Goal: Task Accomplishment & Management: Manage account settings

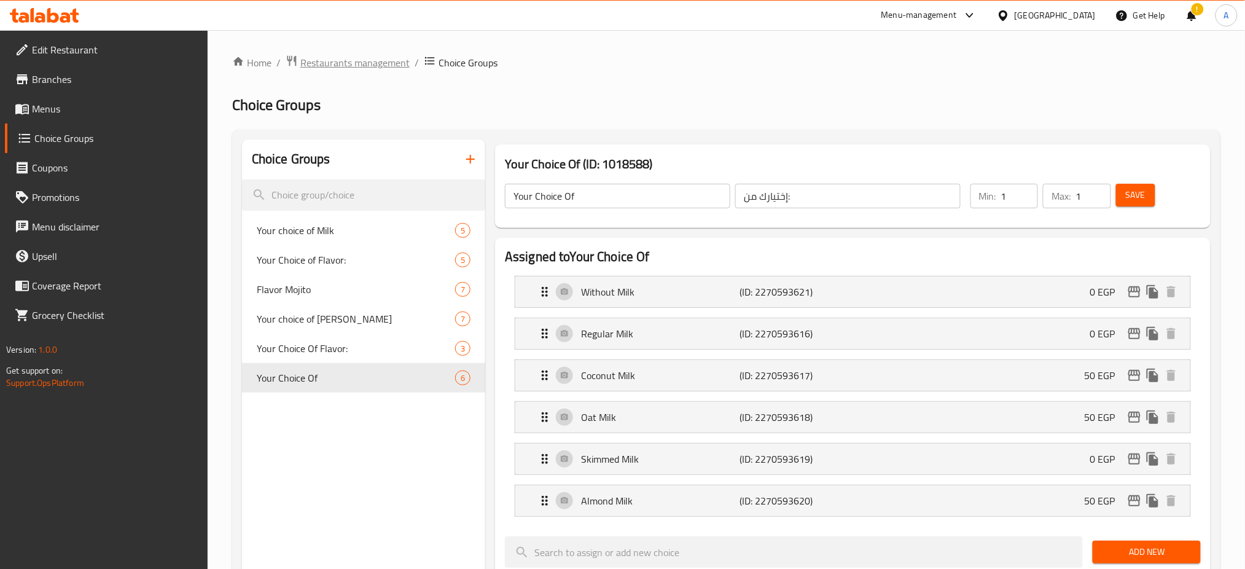
click at [372, 55] on span "Restaurants management" at bounding box center [354, 62] width 109 height 15
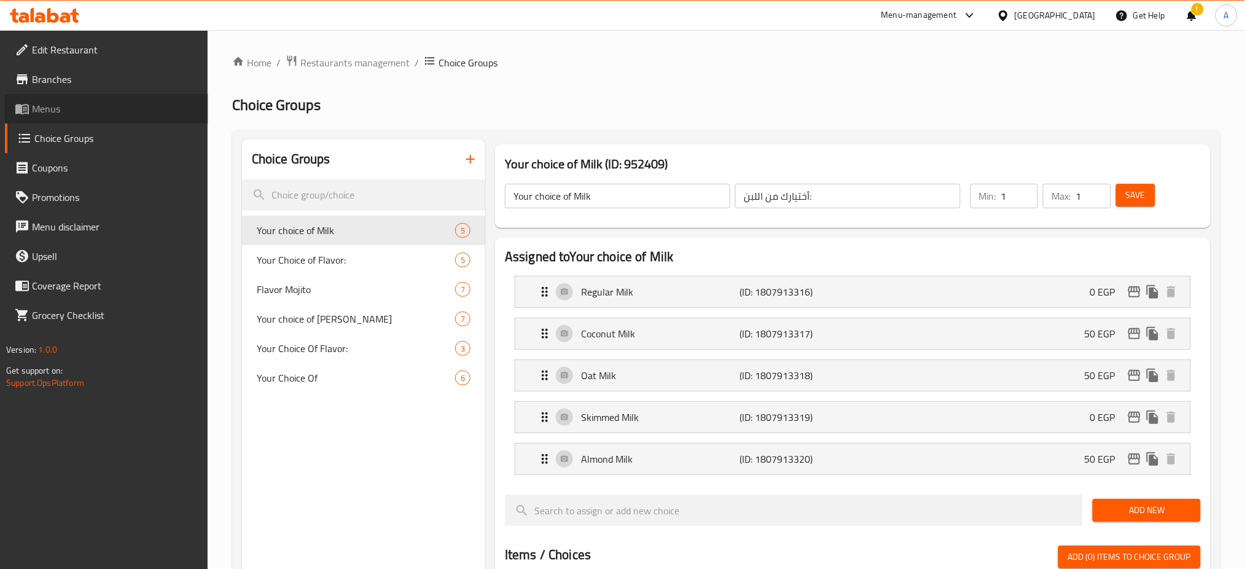
click at [42, 102] on span "Menus" at bounding box center [115, 108] width 166 height 15
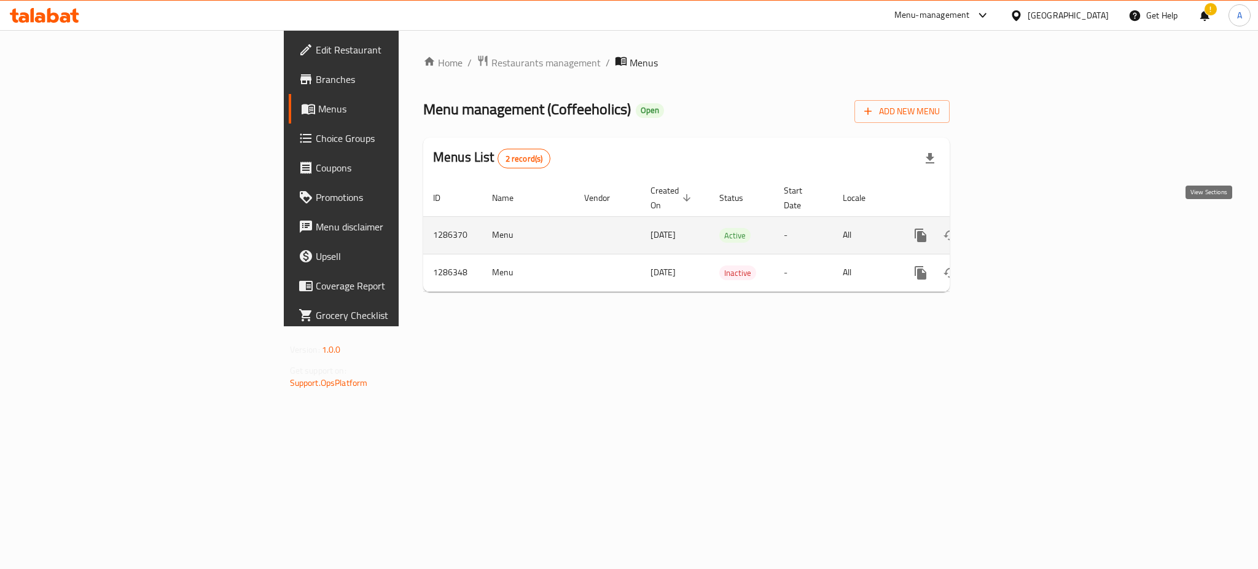
click at [1017, 228] on icon "enhanced table" at bounding box center [1009, 235] width 15 height 15
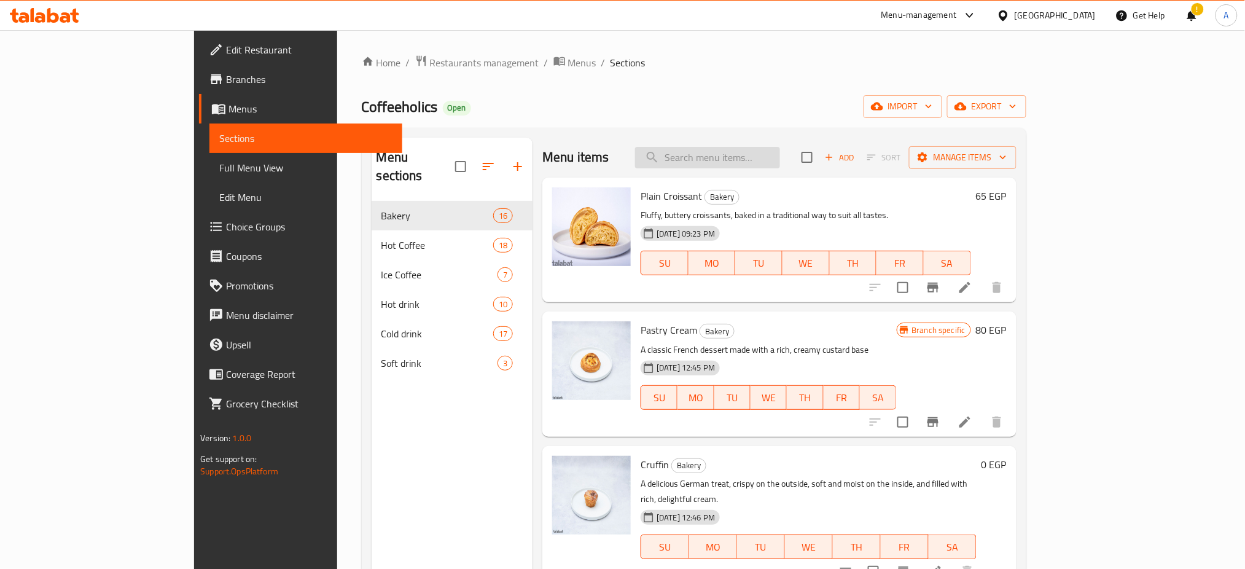
click at [749, 153] on input "search" at bounding box center [707, 158] width 145 height 22
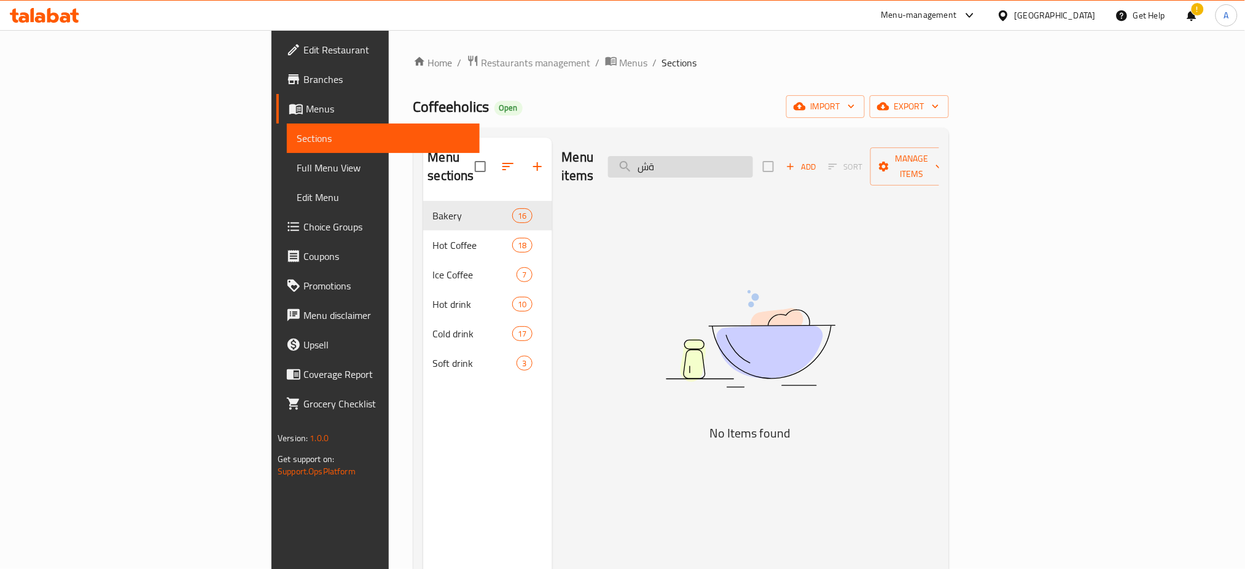
type input "ة"
type input "M"
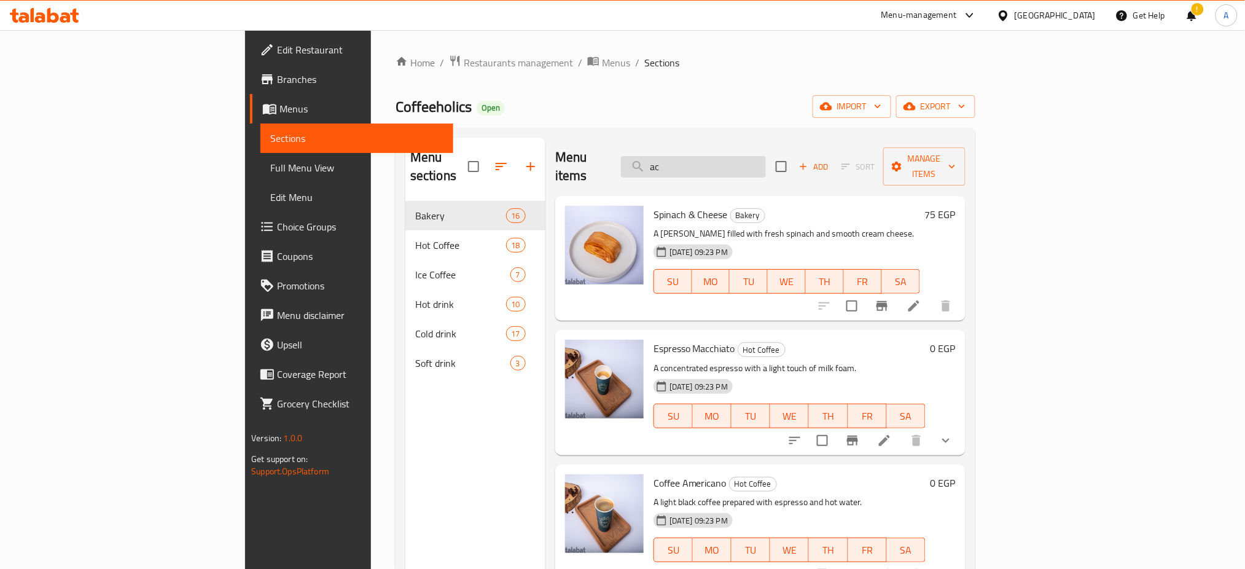
type input "a"
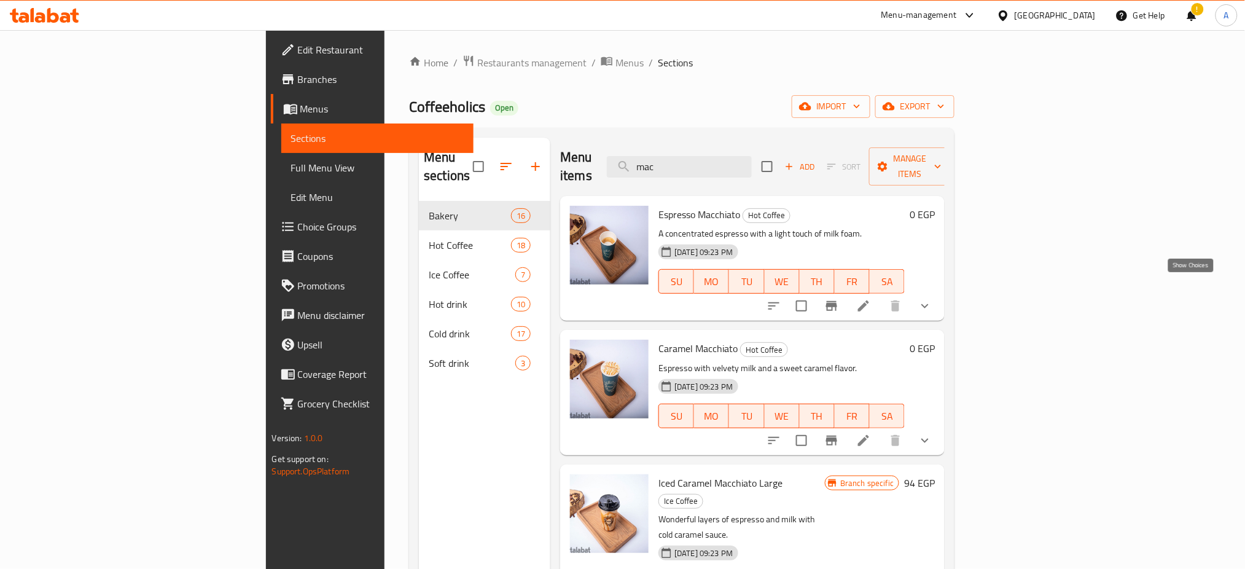
type input "mac"
click at [933, 299] on icon "show more" at bounding box center [925, 306] width 15 height 15
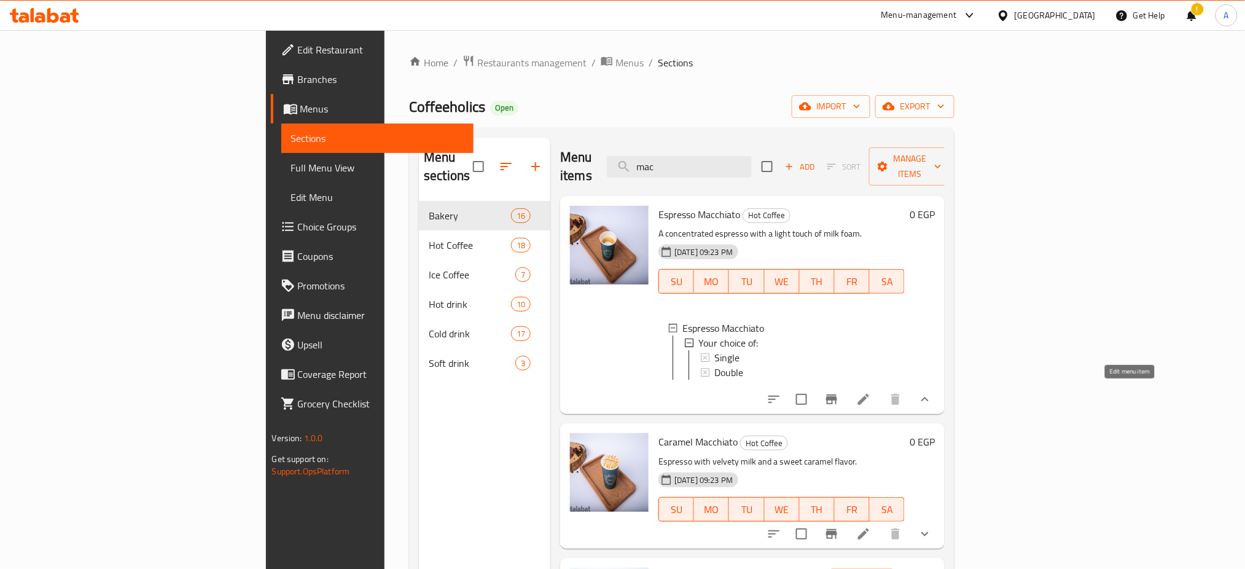
click at [871, 392] on icon at bounding box center [863, 399] width 15 height 15
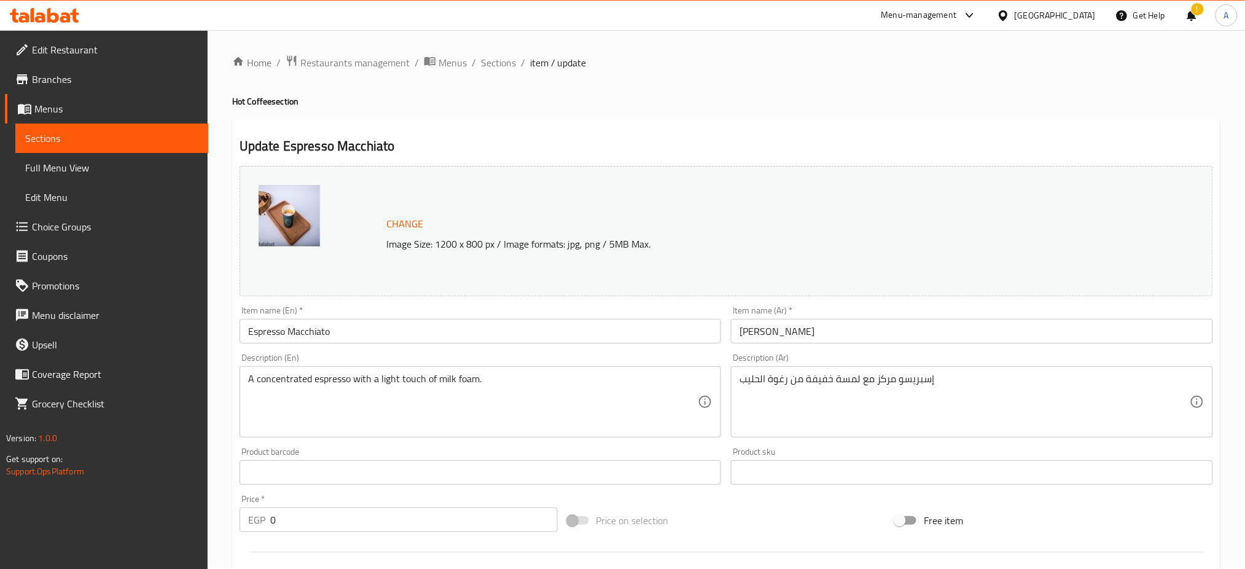
scroll to position [345, 0]
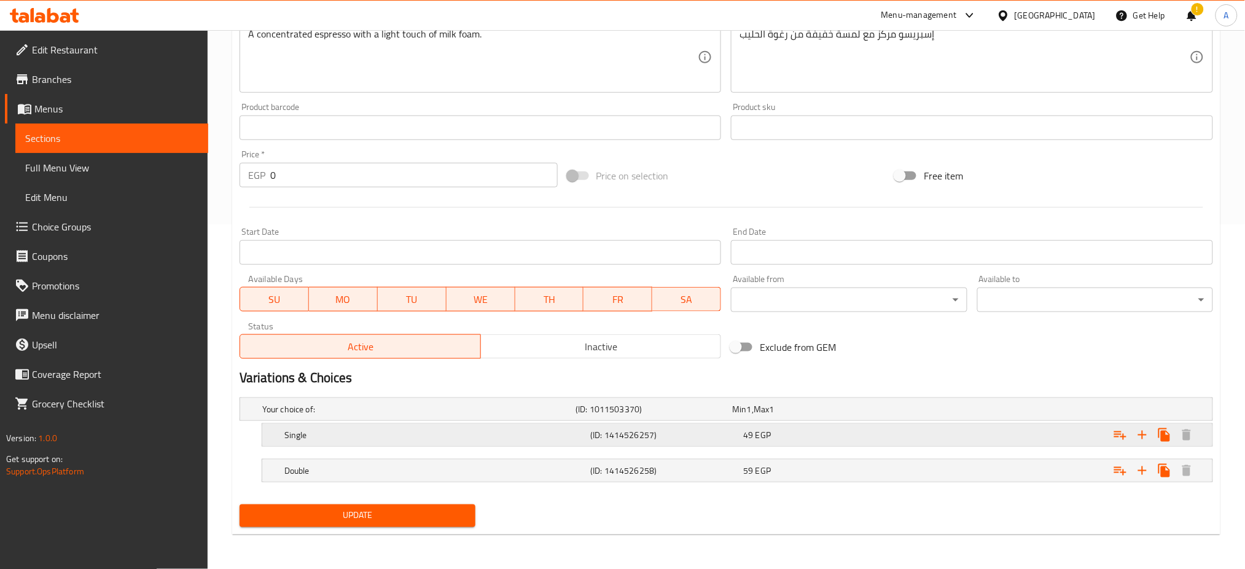
click at [726, 415] on h5 "(ID: 1414526257)" at bounding box center [652, 409] width 152 height 12
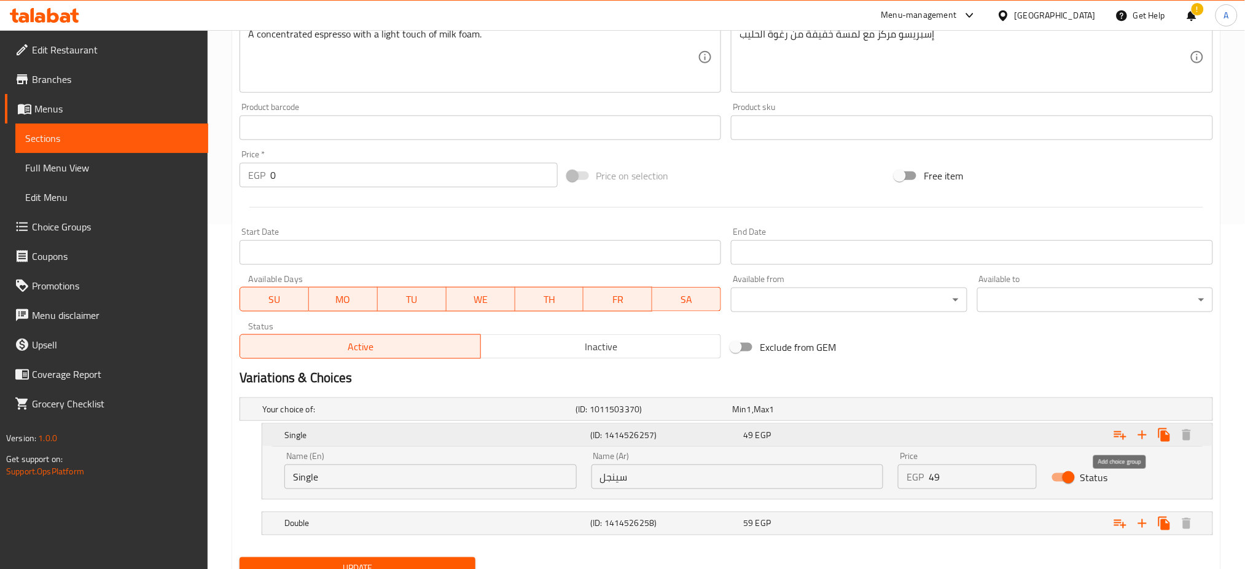
click at [1124, 438] on icon "Expand" at bounding box center [1120, 435] width 12 height 9
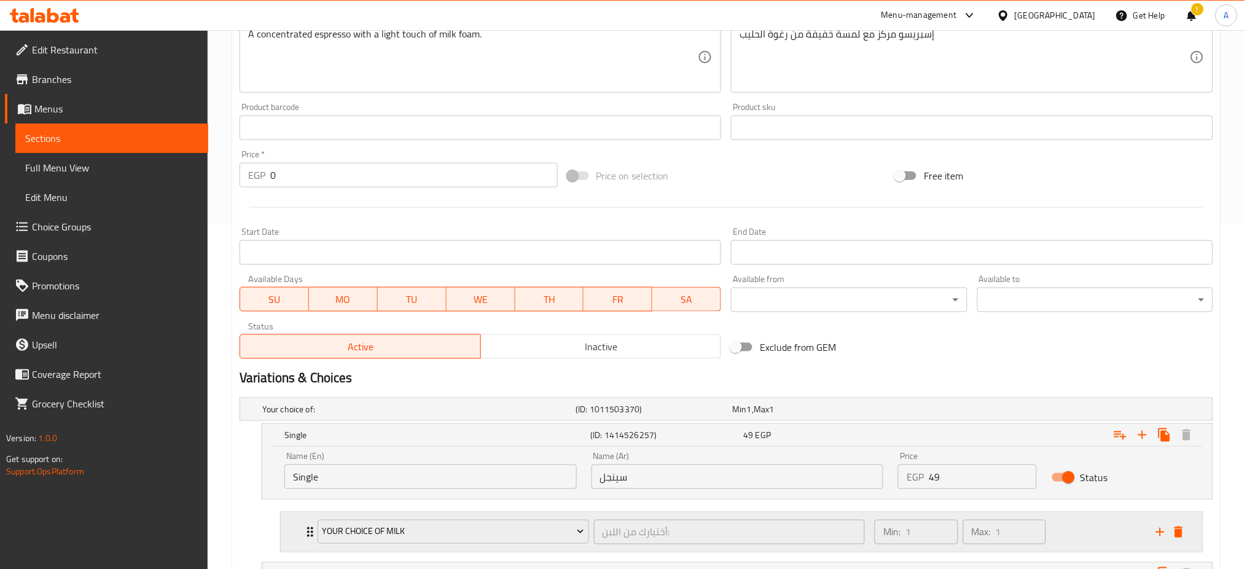
click at [312, 533] on div "Your choice of Milk أختيارك من اللبن: ​" at bounding box center [591, 531] width 562 height 39
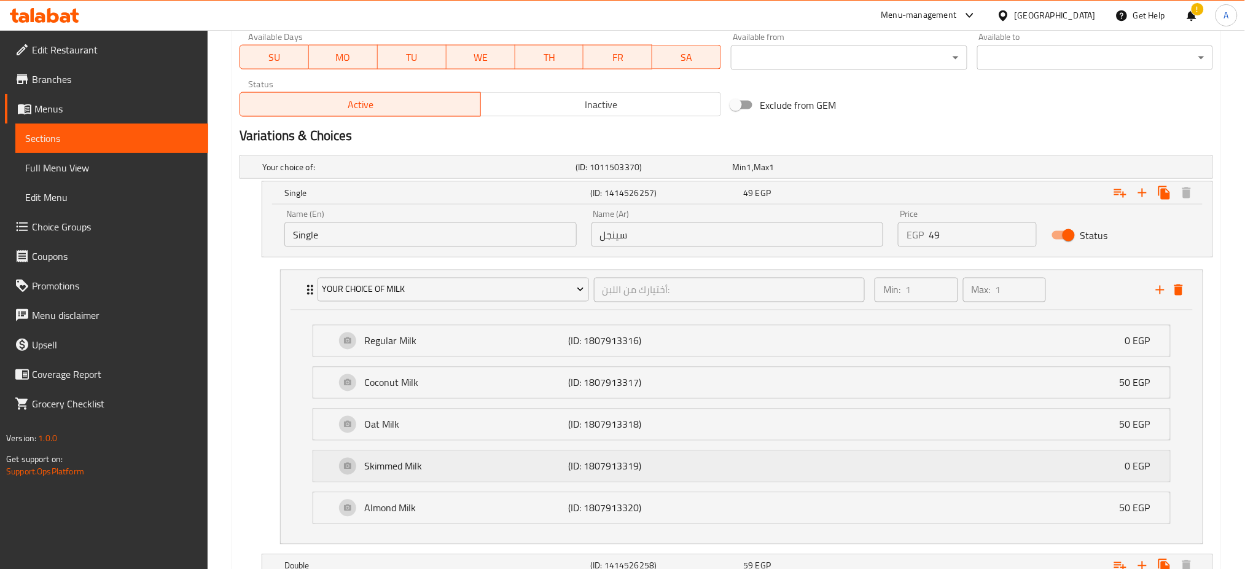
scroll to position [682, 0]
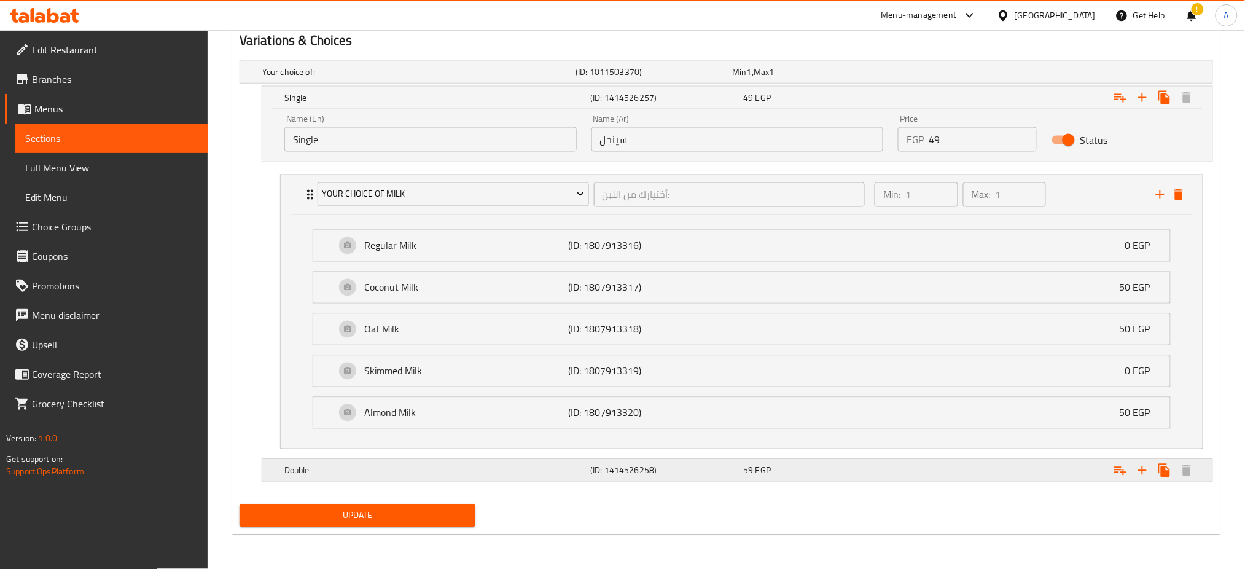
click at [302, 78] on h5 "Double" at bounding box center [416, 72] width 308 height 12
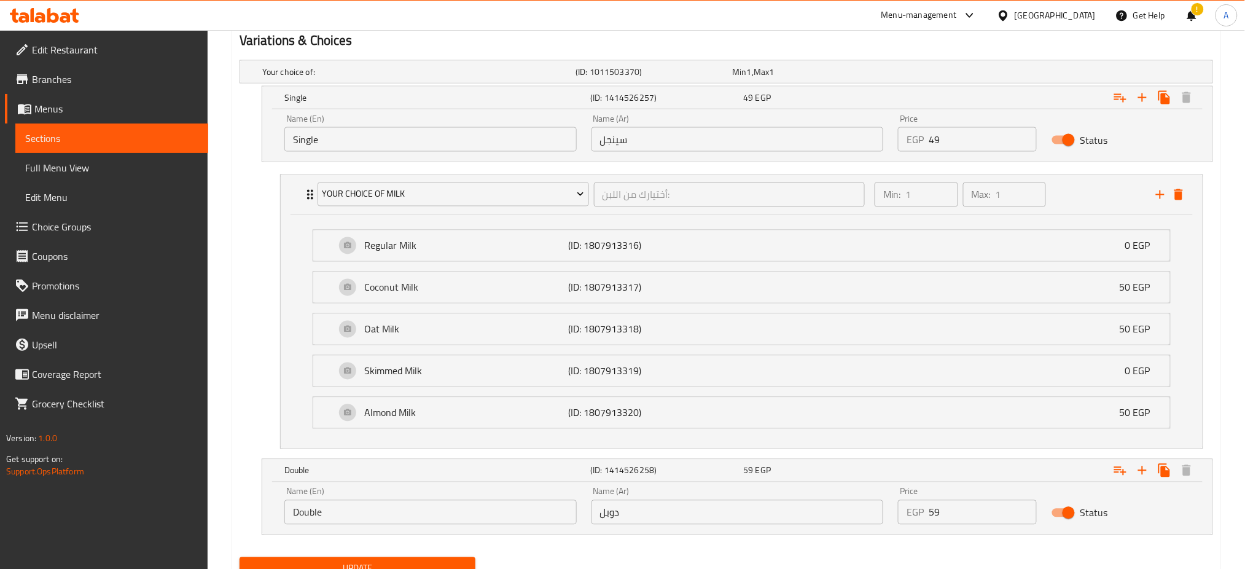
scroll to position [735, 0]
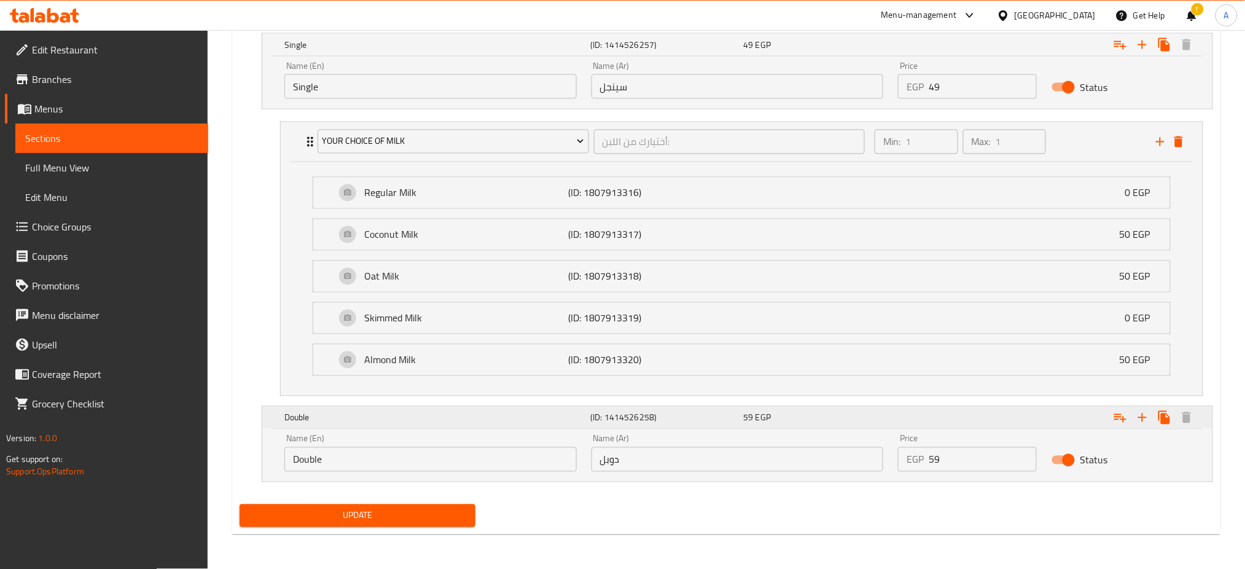
click at [1117, 52] on icon "Expand" at bounding box center [1120, 44] width 15 height 15
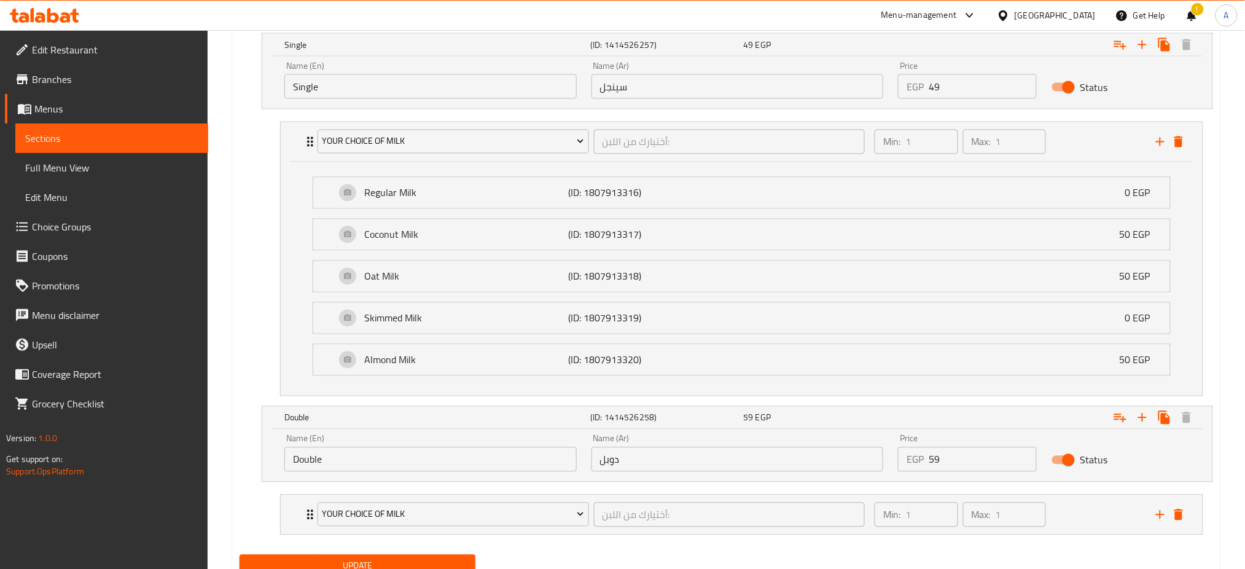
scroll to position [785, 0]
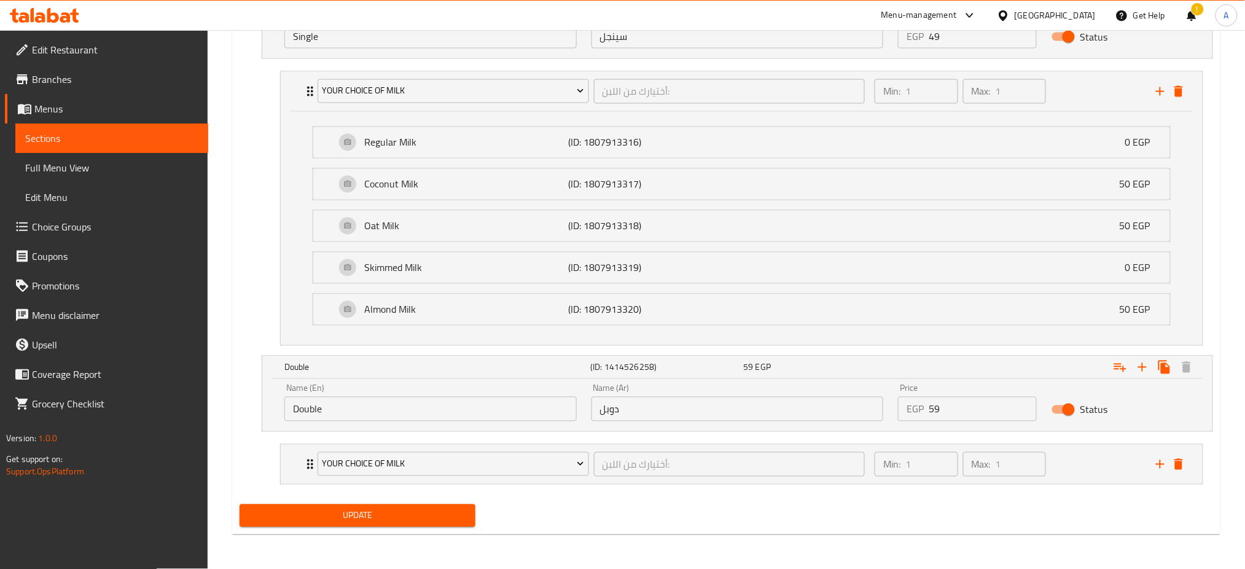
click at [315, 518] on span "Update" at bounding box center [357, 515] width 216 height 15
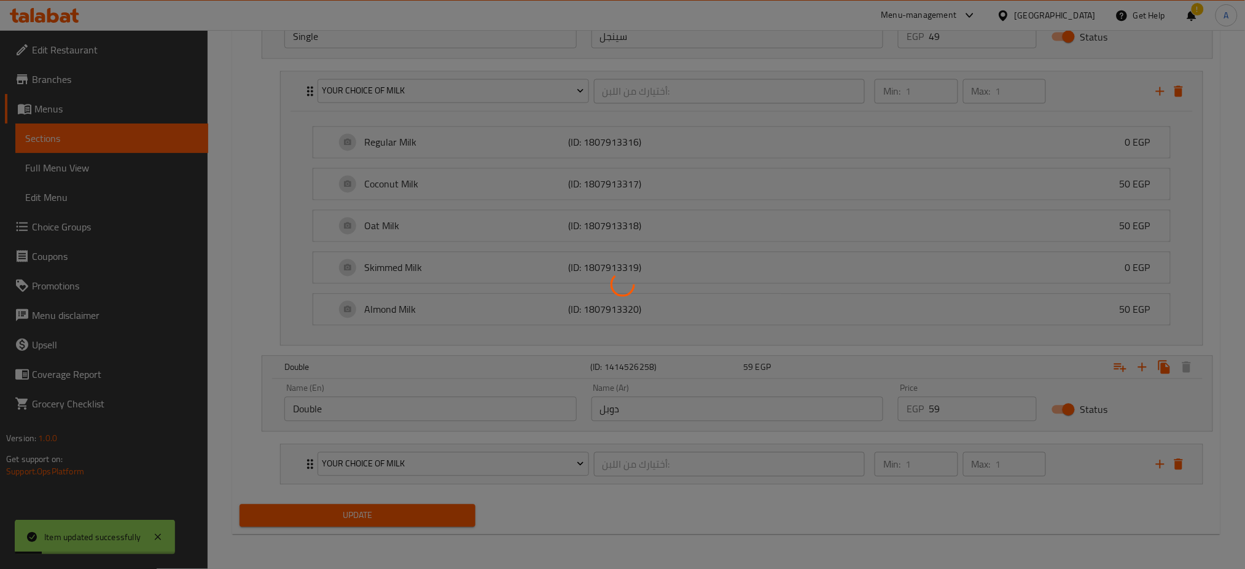
click at [315, 518] on div at bounding box center [622, 284] width 1245 height 569
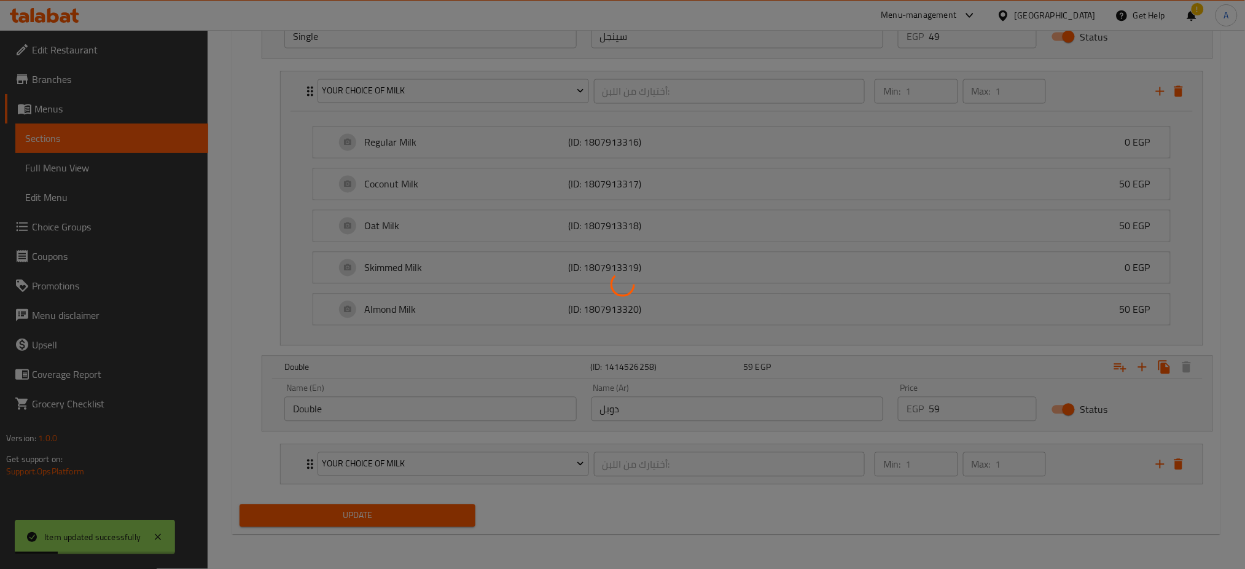
click at [315, 518] on div at bounding box center [622, 284] width 1245 height 569
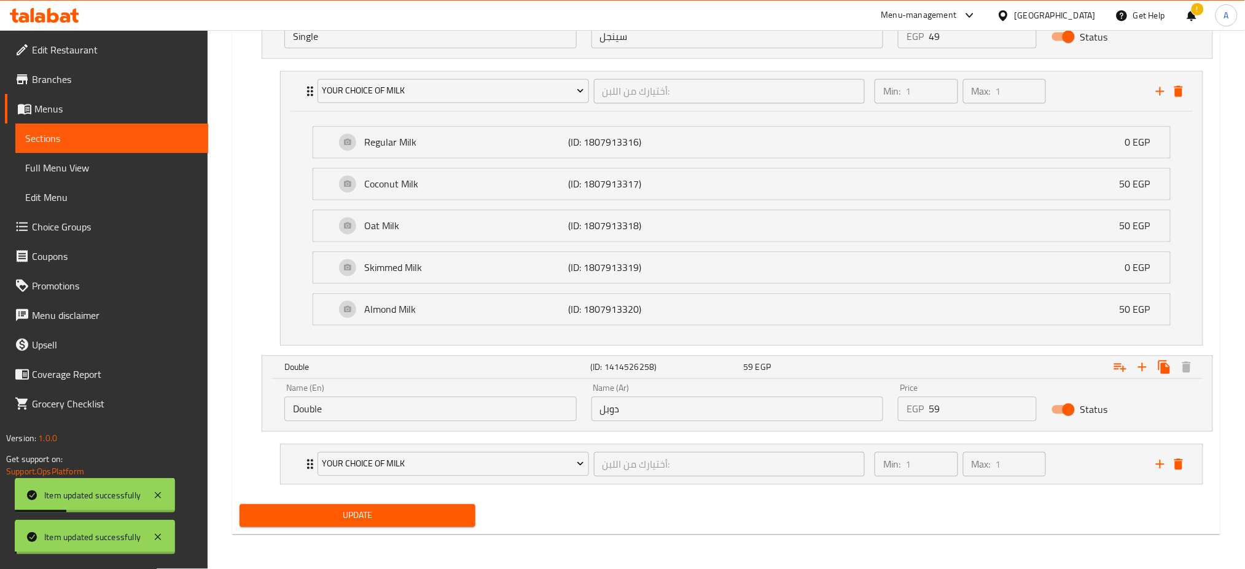
click at [315, 518] on span "Update" at bounding box center [357, 515] width 216 height 15
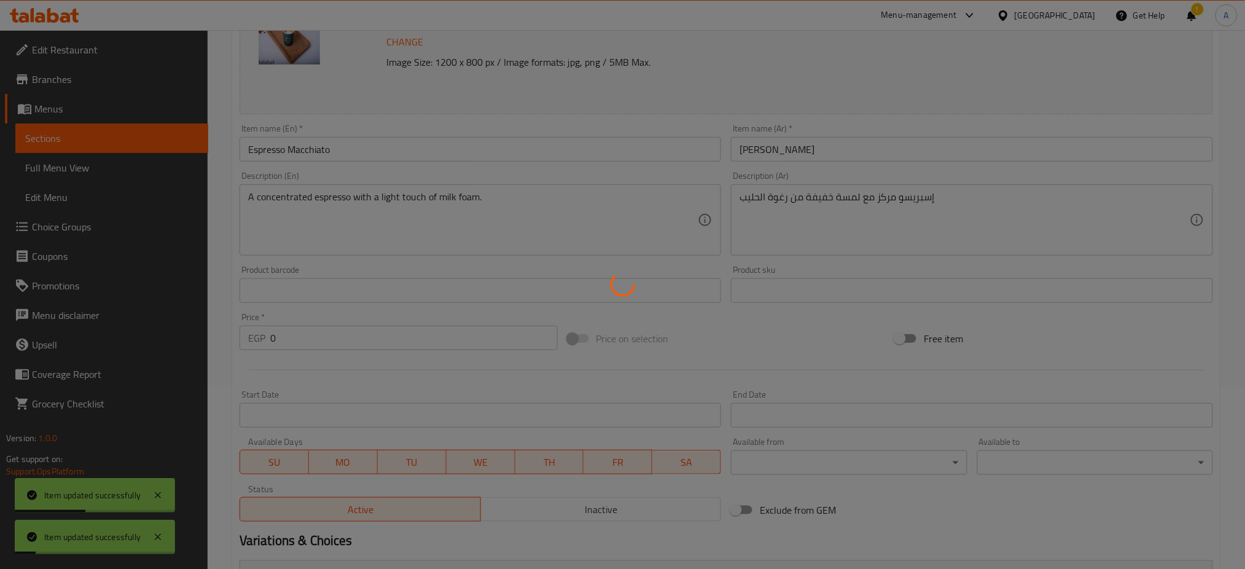
scroll to position [0, 0]
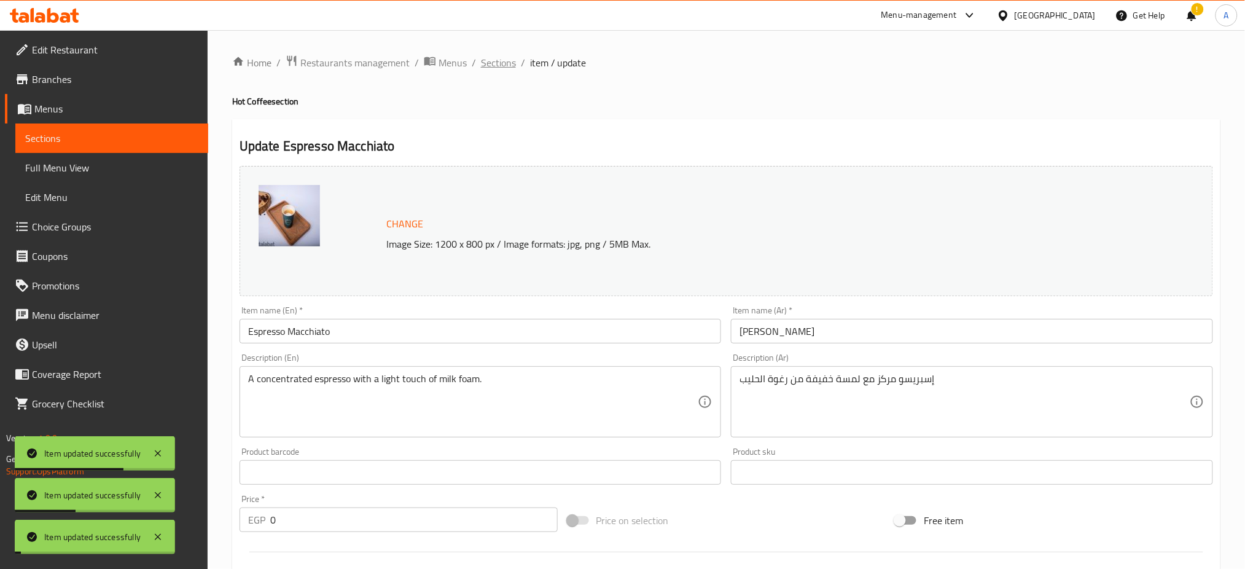
click at [498, 63] on span "Sections" at bounding box center [498, 62] width 35 height 15
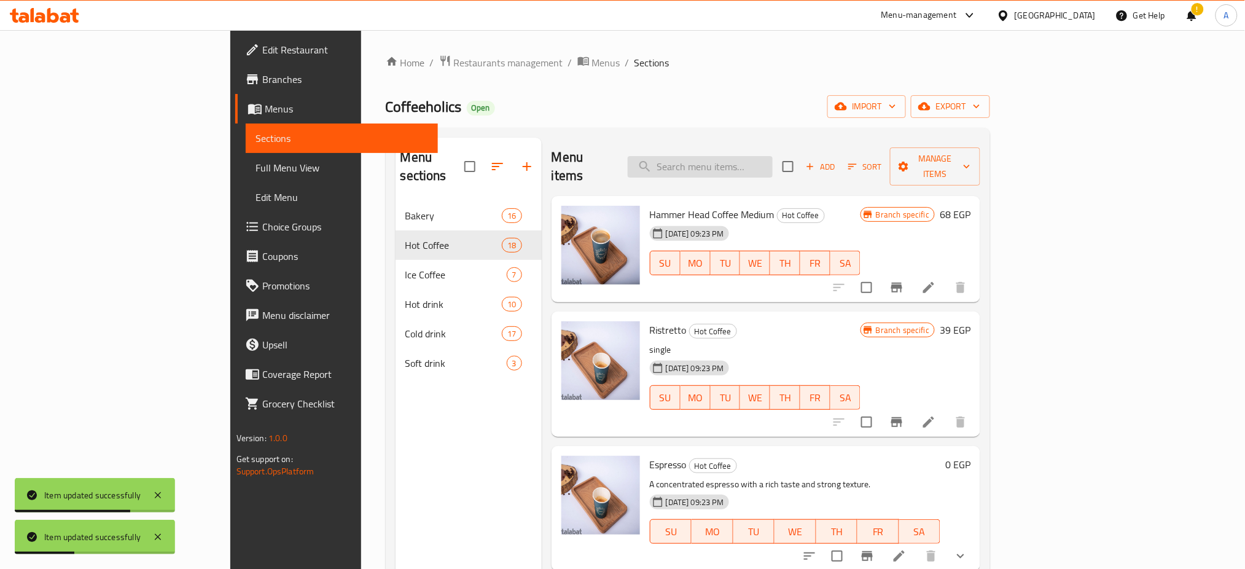
click at [773, 162] on input "search" at bounding box center [700, 167] width 145 height 22
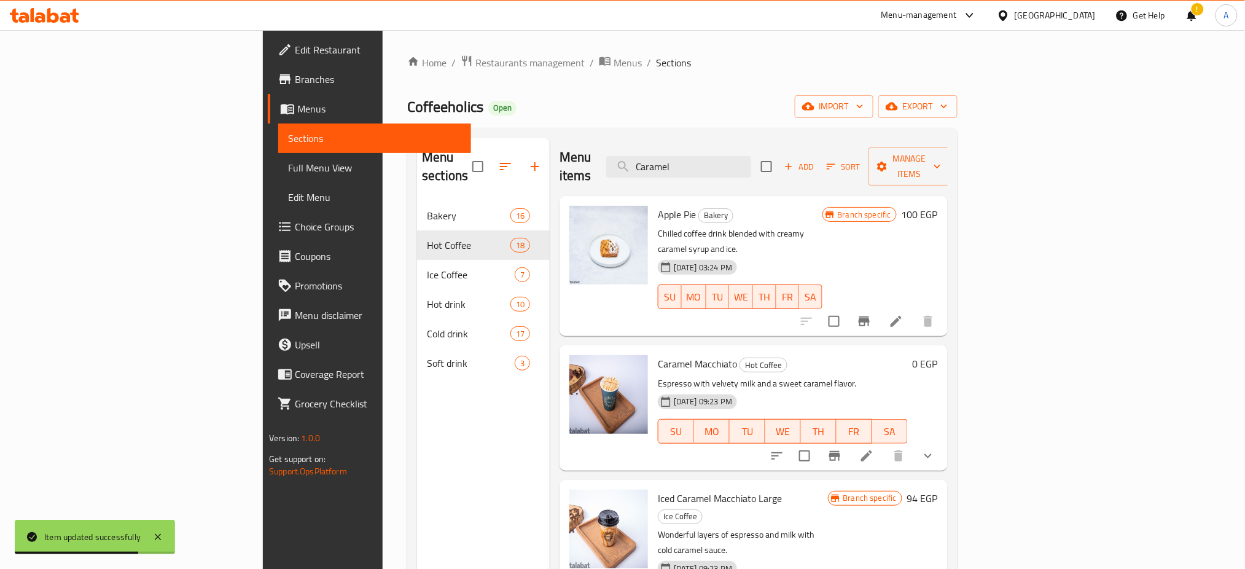
scroll to position [65, 0]
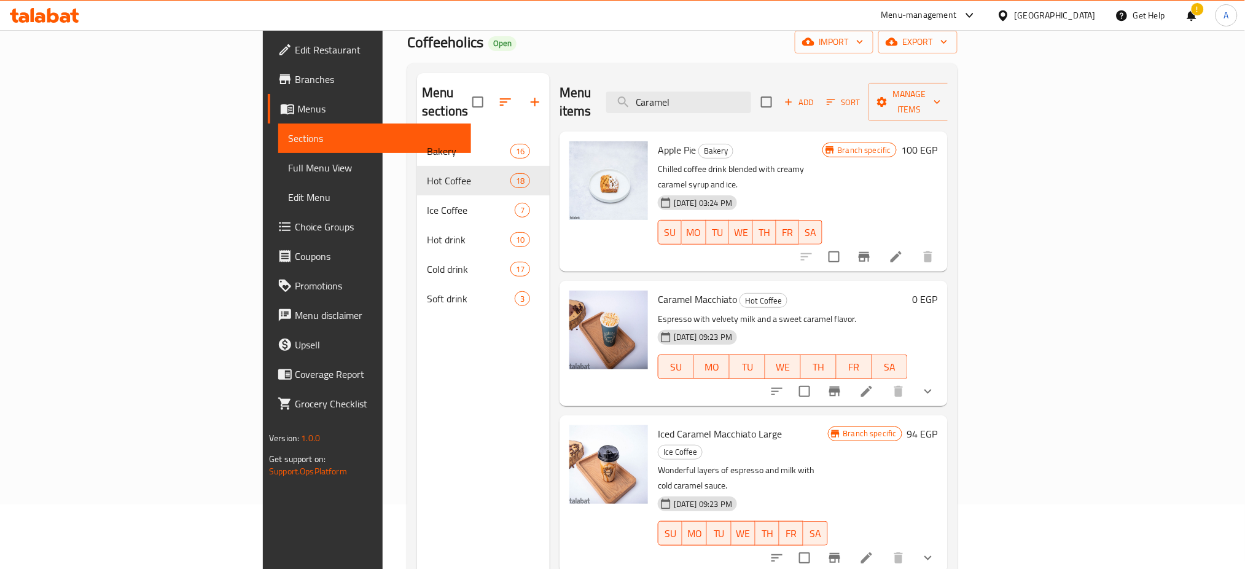
click at [936, 384] on icon "show more" at bounding box center [928, 391] width 15 height 15
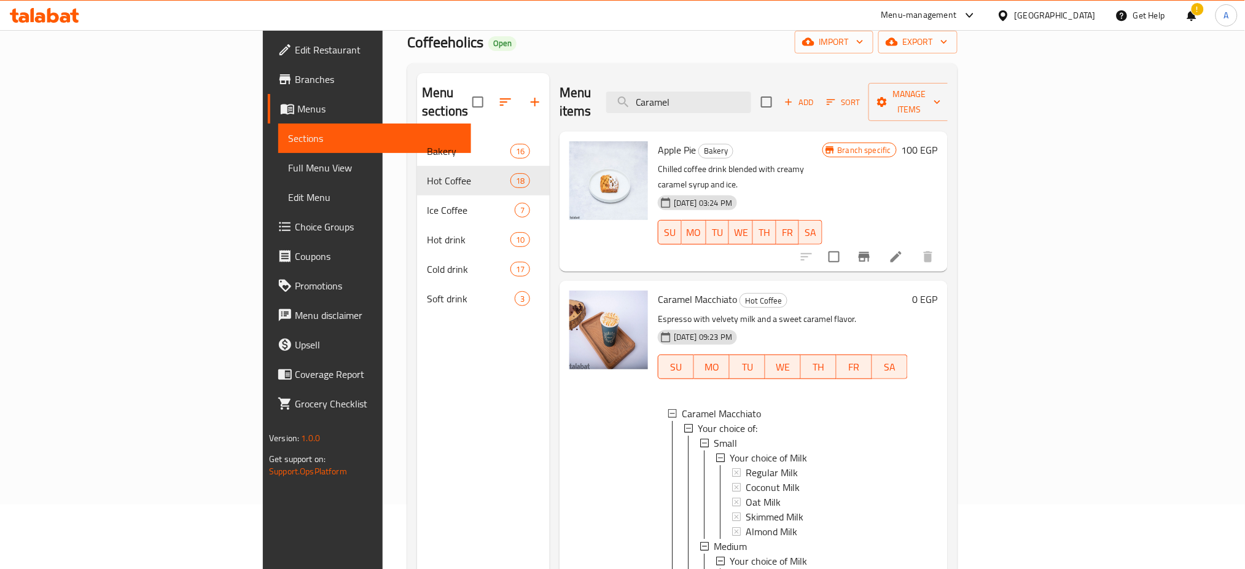
scroll to position [2, 0]
click at [565, 407] on div at bounding box center [609, 478] width 88 height 385
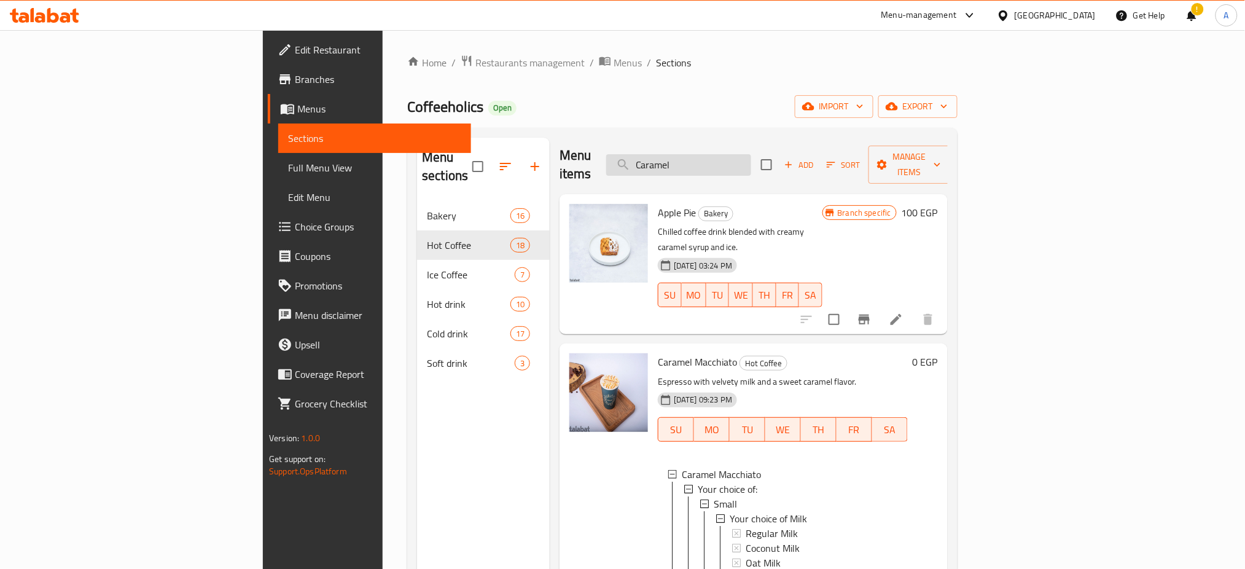
click at [751, 158] on input "Caramel" at bounding box center [678, 165] width 145 height 22
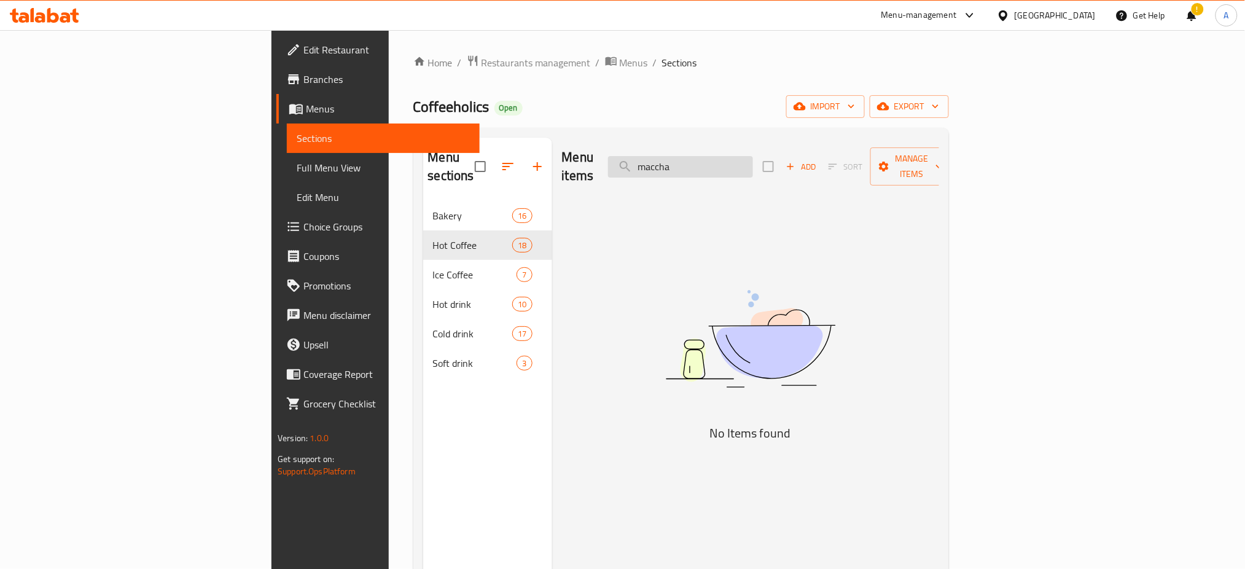
scroll to position [0, 0]
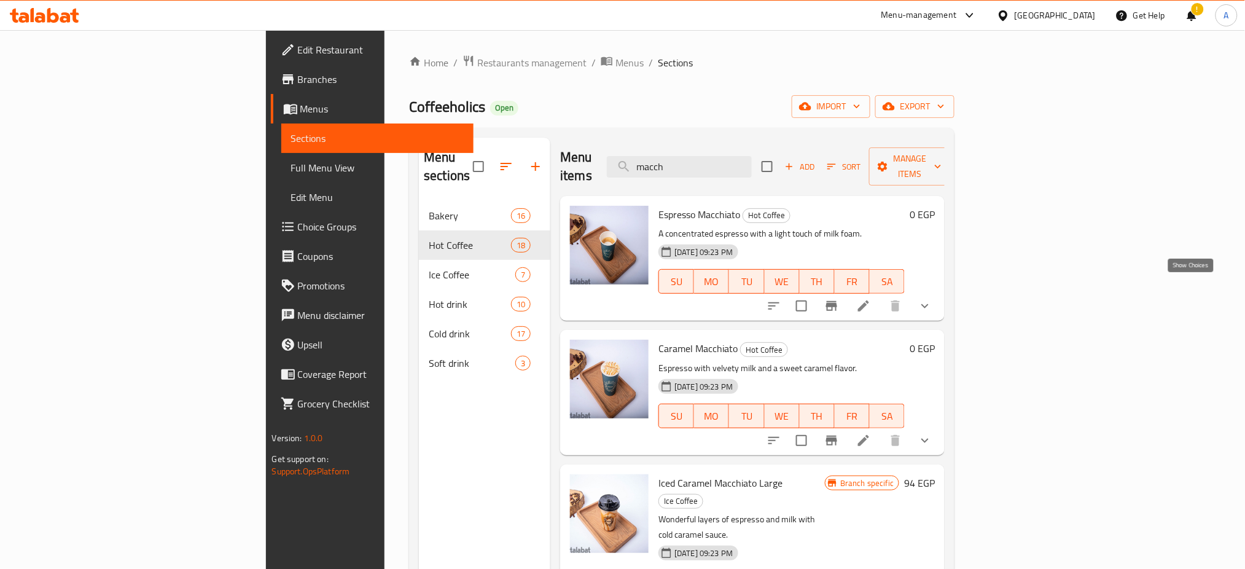
type input "macch"
click at [933, 299] on icon "show more" at bounding box center [925, 306] width 15 height 15
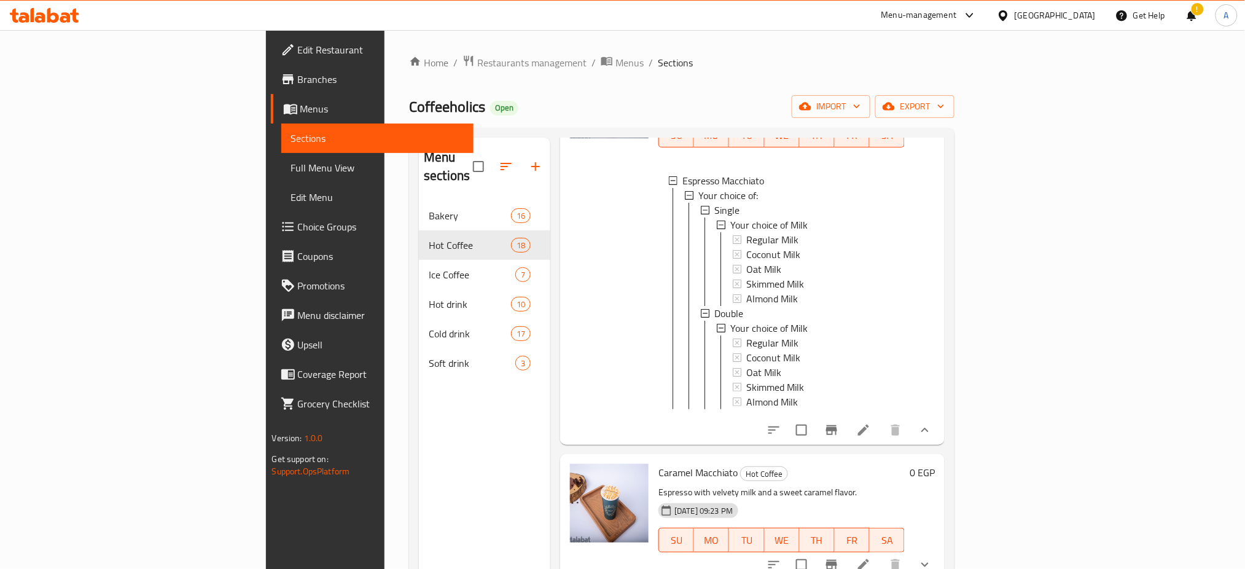
scroll to position [146, 0]
click at [871, 424] on icon at bounding box center [863, 430] width 15 height 15
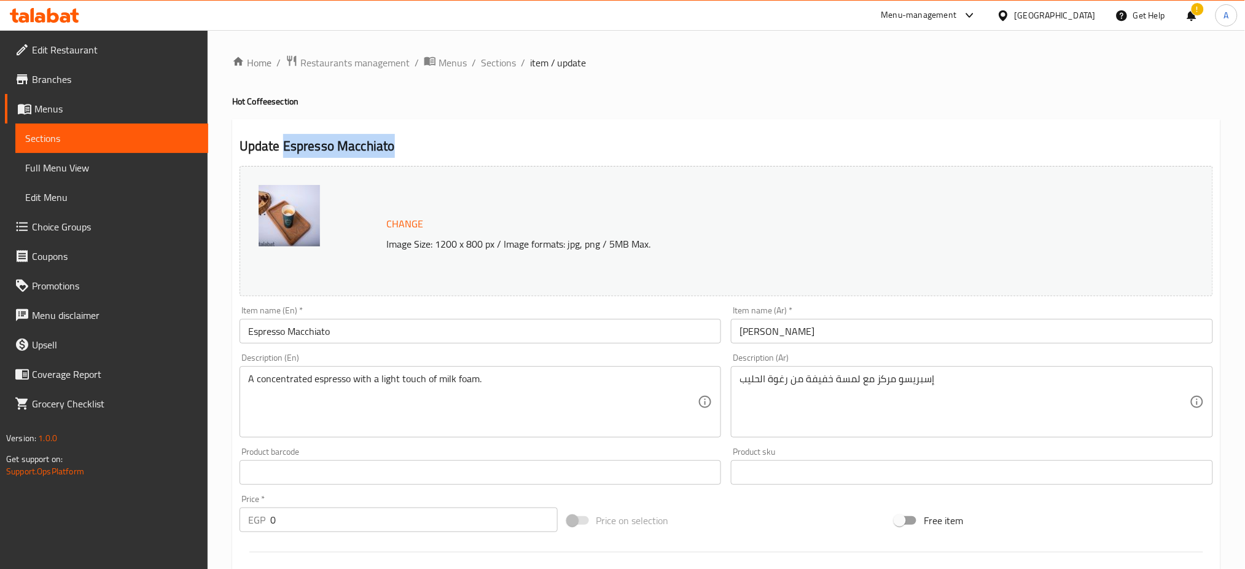
drag, startPoint x: 283, startPoint y: 143, endPoint x: 409, endPoint y: 141, distance: 126.6
click at [409, 141] on h2 "Update Espresso Macchiato" at bounding box center [727, 146] width 974 height 18
copy h2 "Espresso Macchiato"
click at [1198, 193] on div "Change Image Size: 1200 x 800 px / Image formats: jpg, png / 5MB Max." at bounding box center [727, 231] width 974 height 130
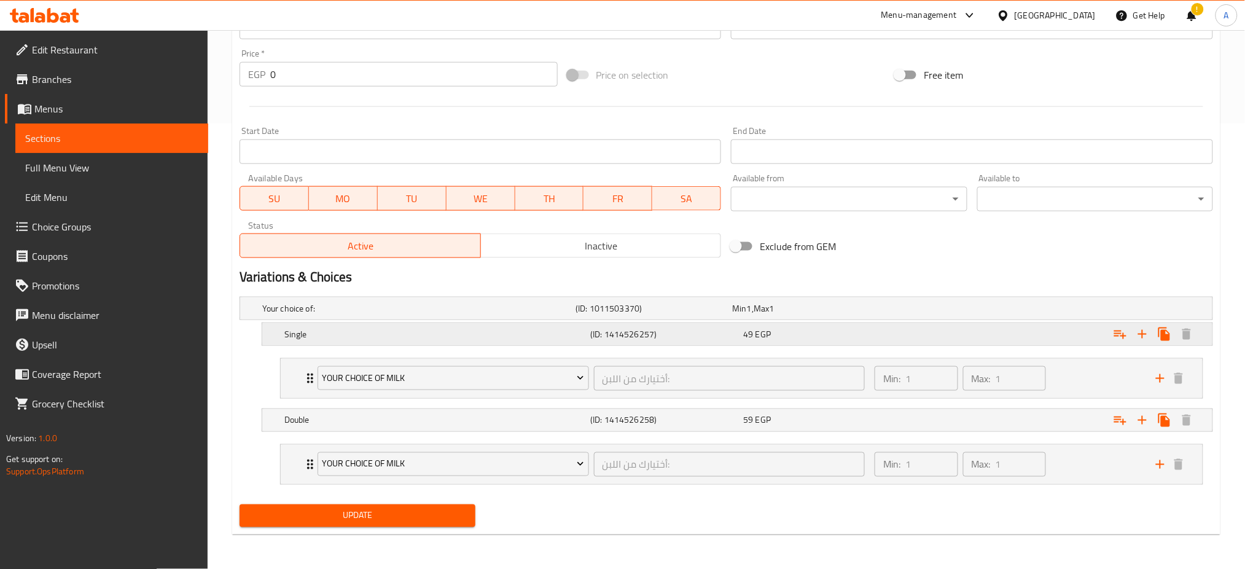
click at [625, 315] on h5 "(ID: 1414526257)" at bounding box center [652, 308] width 152 height 12
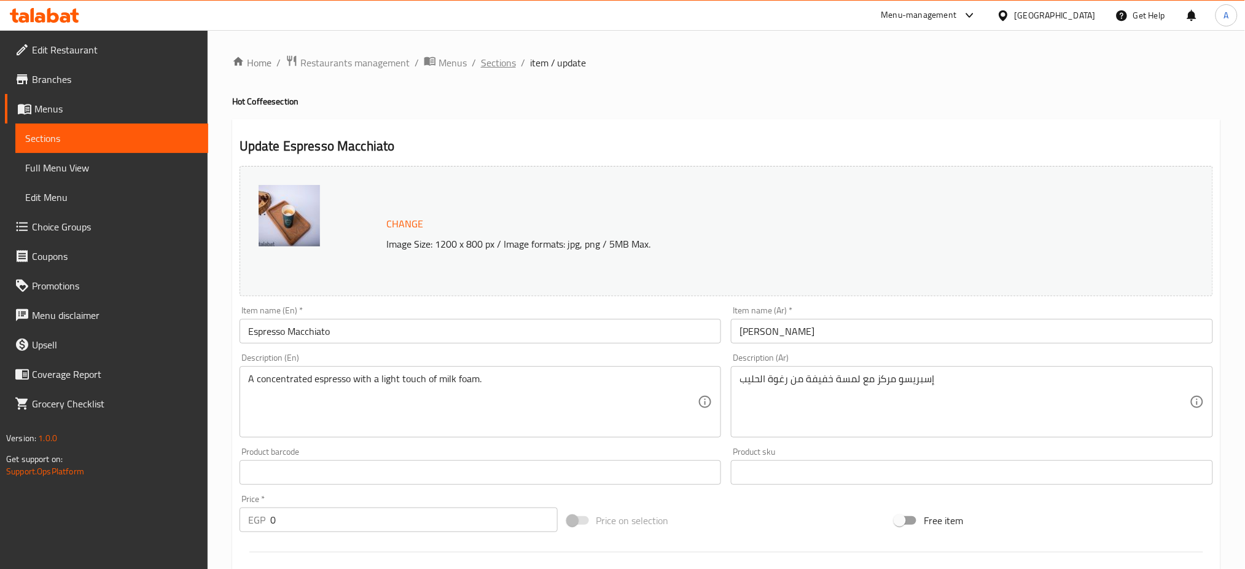
click at [504, 70] on span "Sections" at bounding box center [498, 62] width 35 height 15
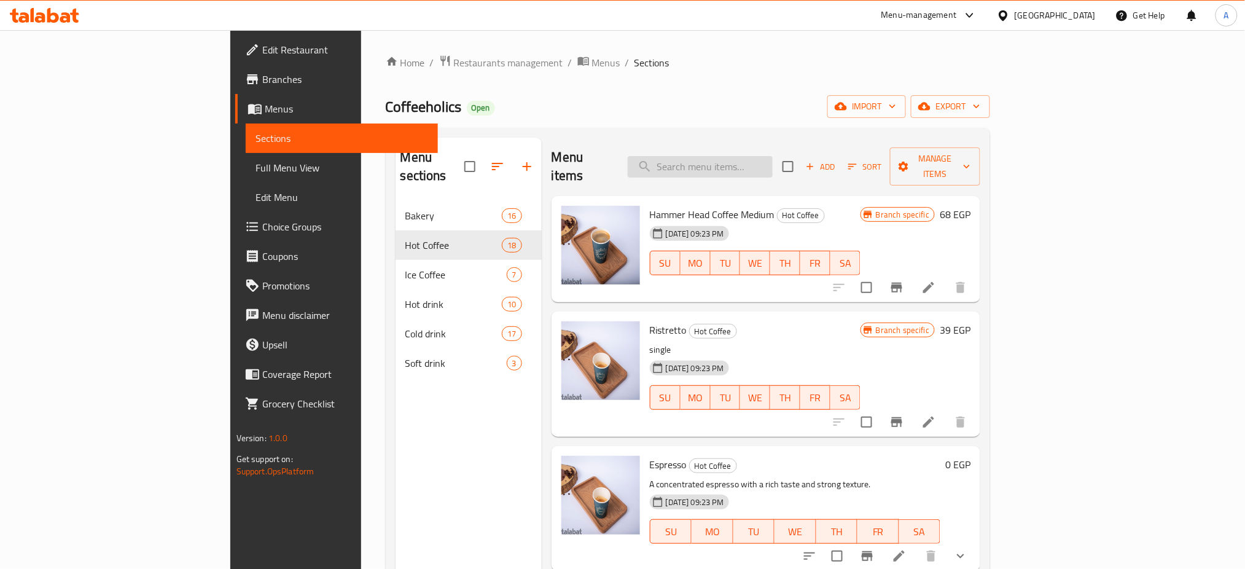
click at [772, 166] on input "search" at bounding box center [700, 167] width 145 height 22
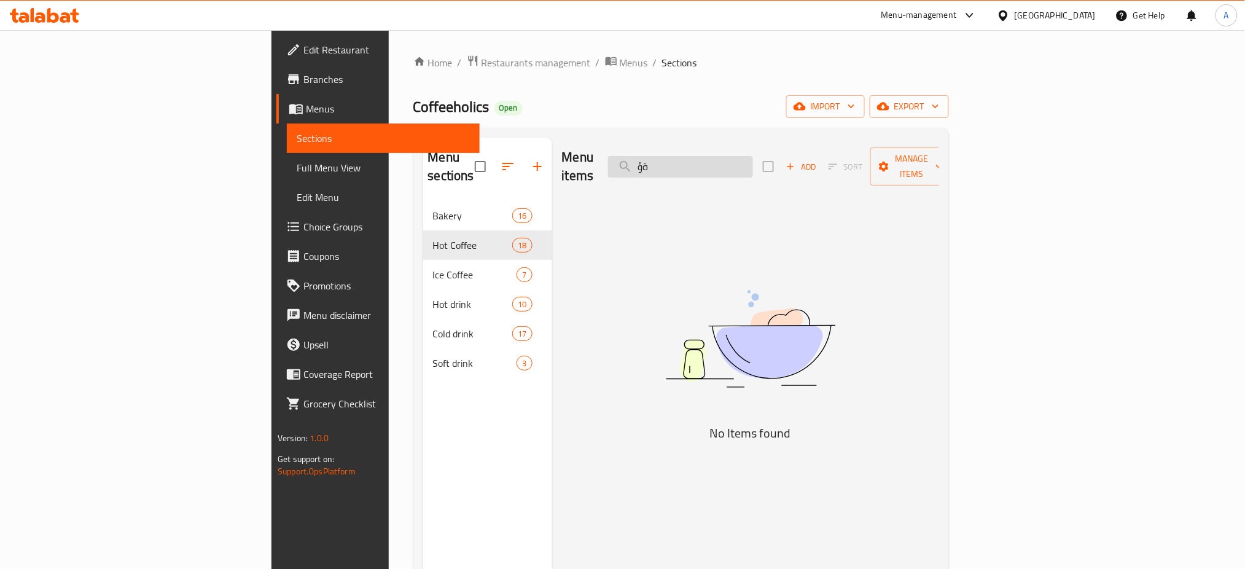
type input "ة"
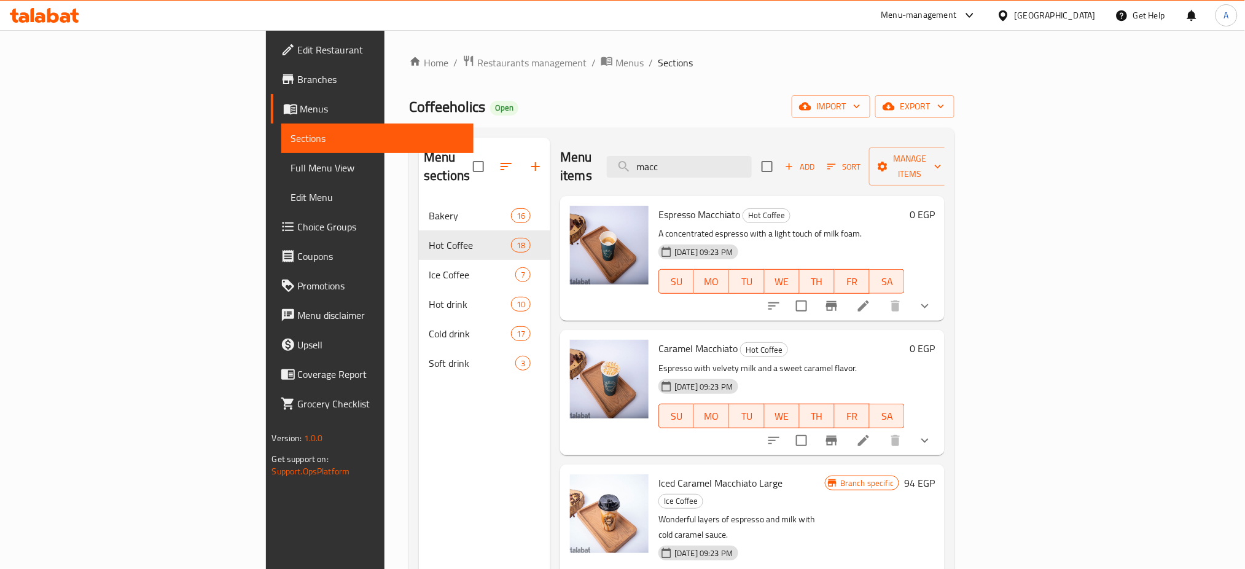
type input "macc"
click at [929, 304] on icon "show more" at bounding box center [924, 306] width 7 height 4
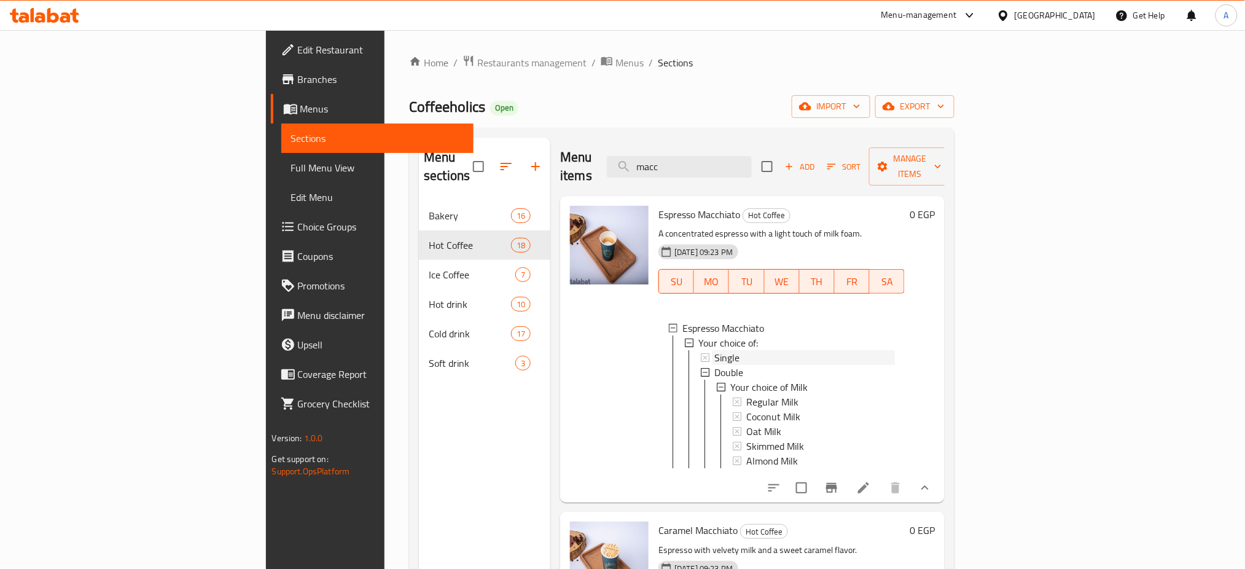
click at [714, 350] on span "Single" at bounding box center [726, 357] width 25 height 15
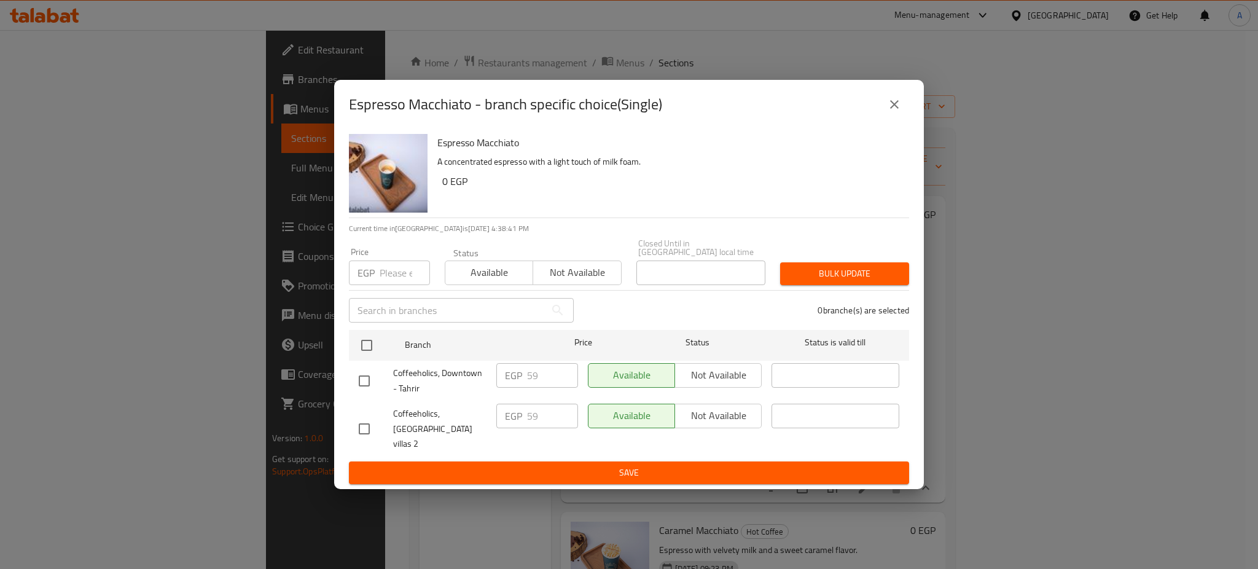
click at [895, 109] on icon "close" at bounding box center [894, 104] width 9 height 9
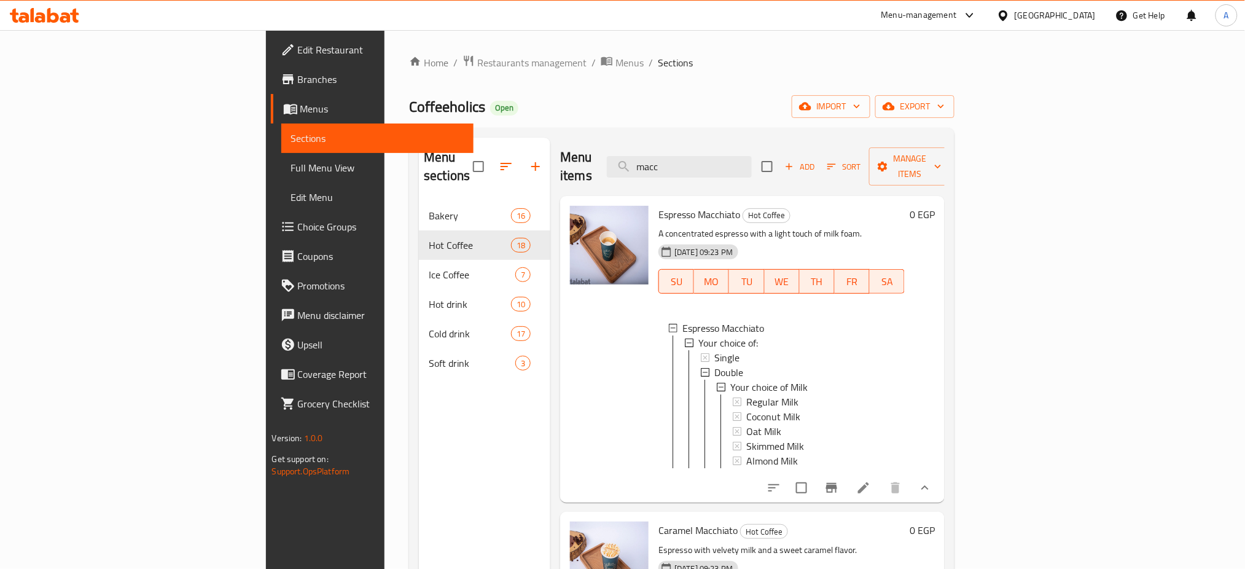
click at [955, 67] on ol "Home / Restaurants management / Menus / Sections" at bounding box center [682, 63] width 546 height 16
click at [477, 62] on span "Restaurants management" at bounding box center [531, 62] width 109 height 15
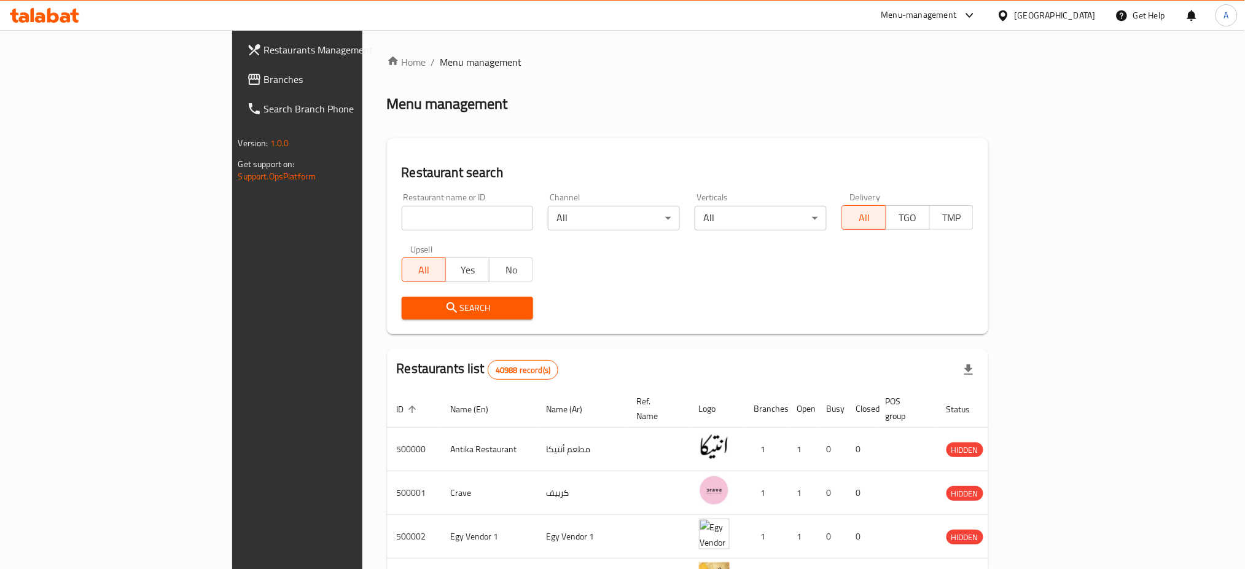
click at [402, 214] on input "search" at bounding box center [468, 218] width 132 height 25
type input "Souffle"
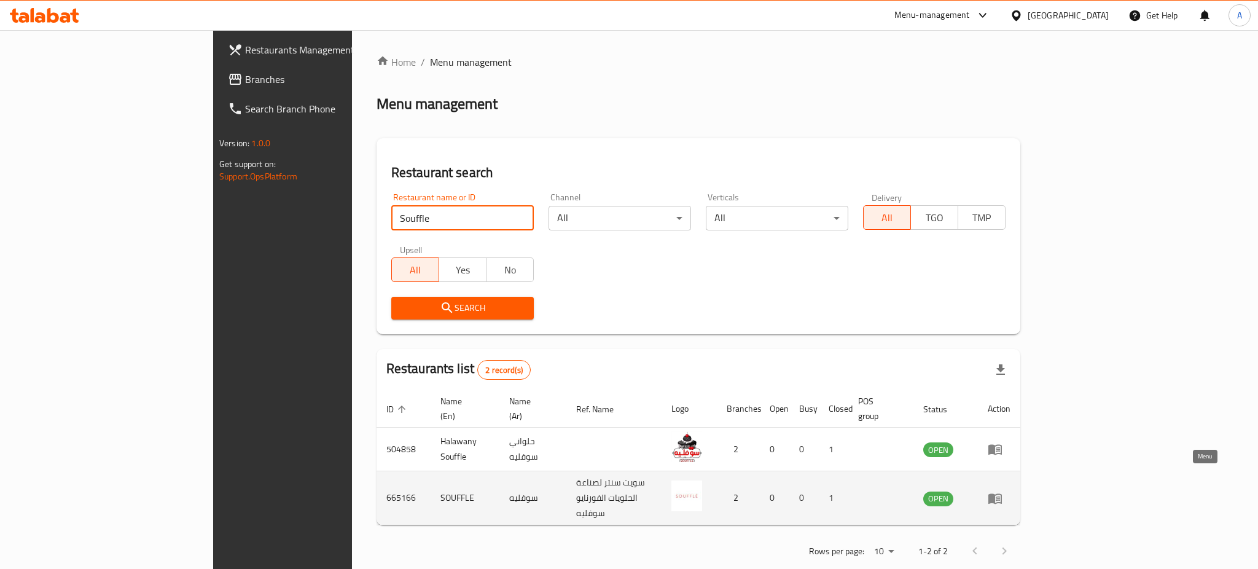
click at [1003, 491] on icon "enhanced table" at bounding box center [995, 498] width 15 height 15
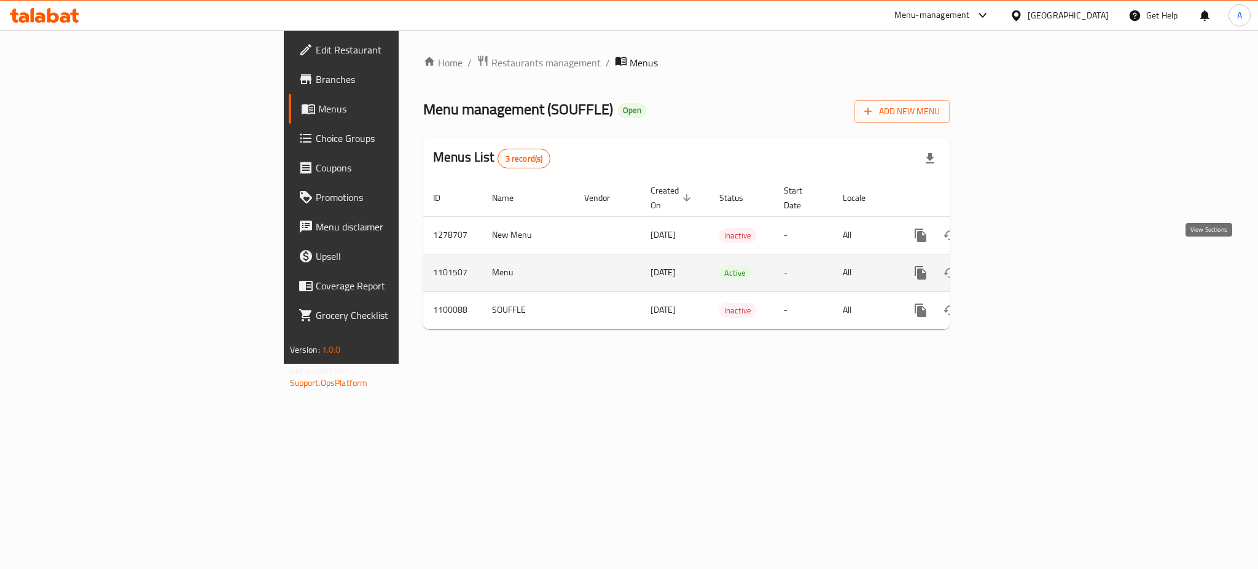
click at [1017, 265] on icon "enhanced table" at bounding box center [1009, 272] width 15 height 15
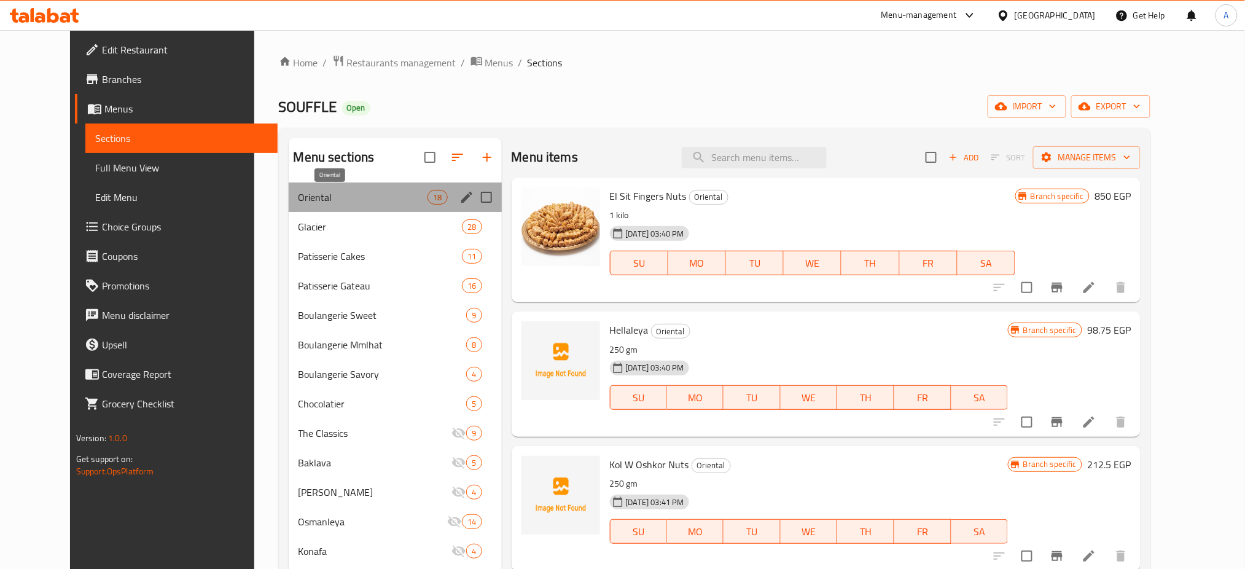
click at [337, 201] on span "Oriental" at bounding box center [364, 197] width 130 height 15
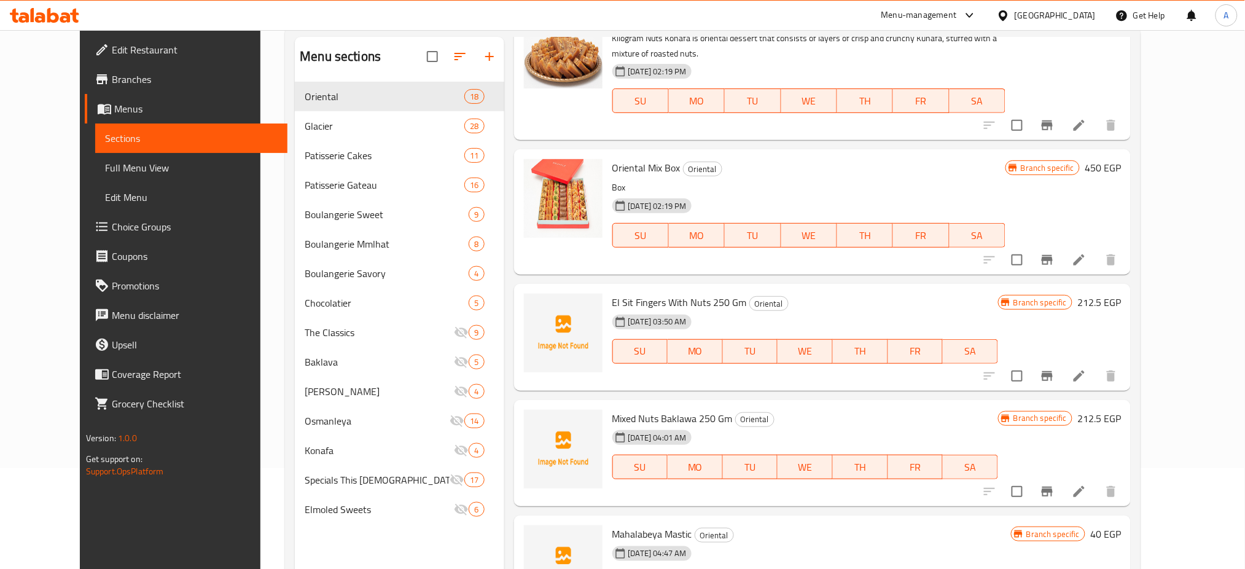
scroll to position [101, 0]
click at [1062, 361] on button "Branch-specific-item" at bounding box center [1047, 375] width 29 height 29
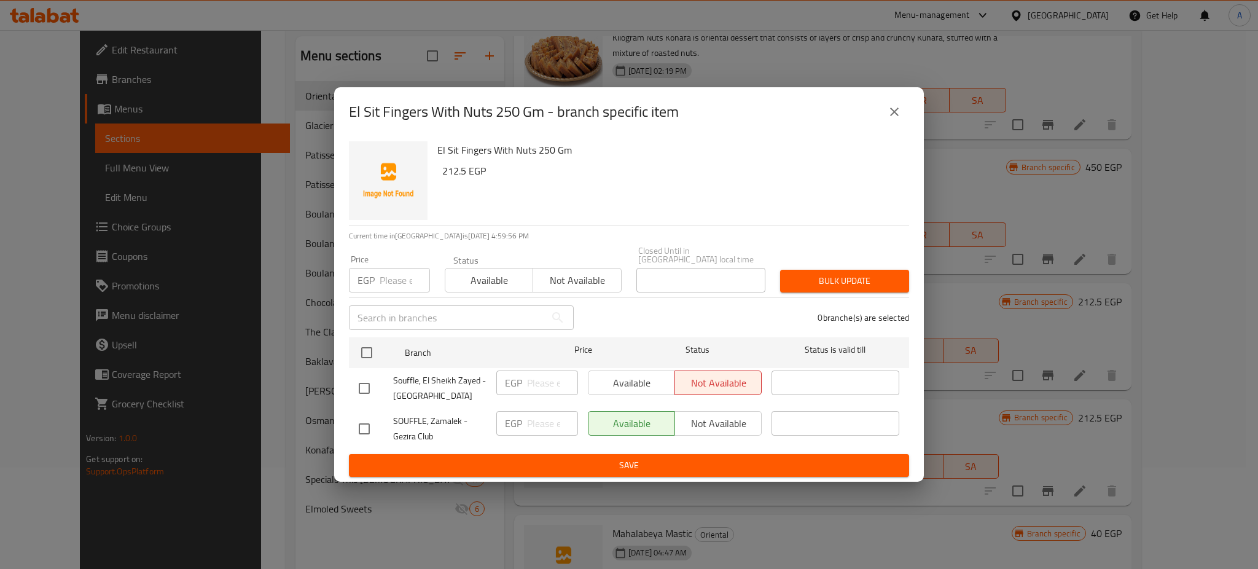
click at [891, 125] on button "close" at bounding box center [894, 111] width 29 height 29
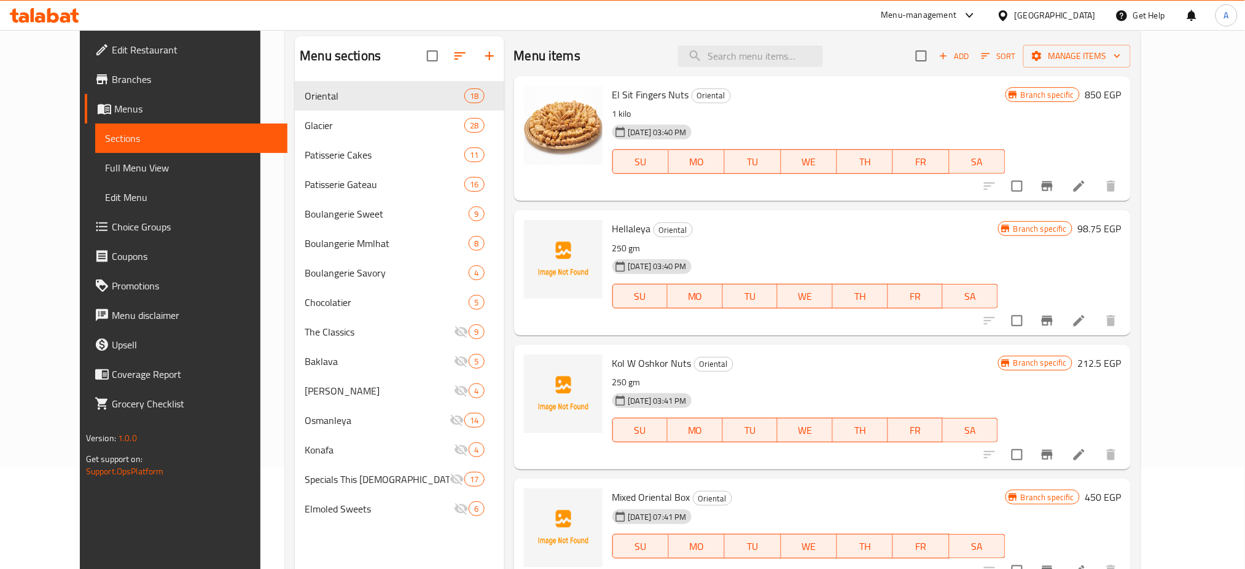
scroll to position [0, 0]
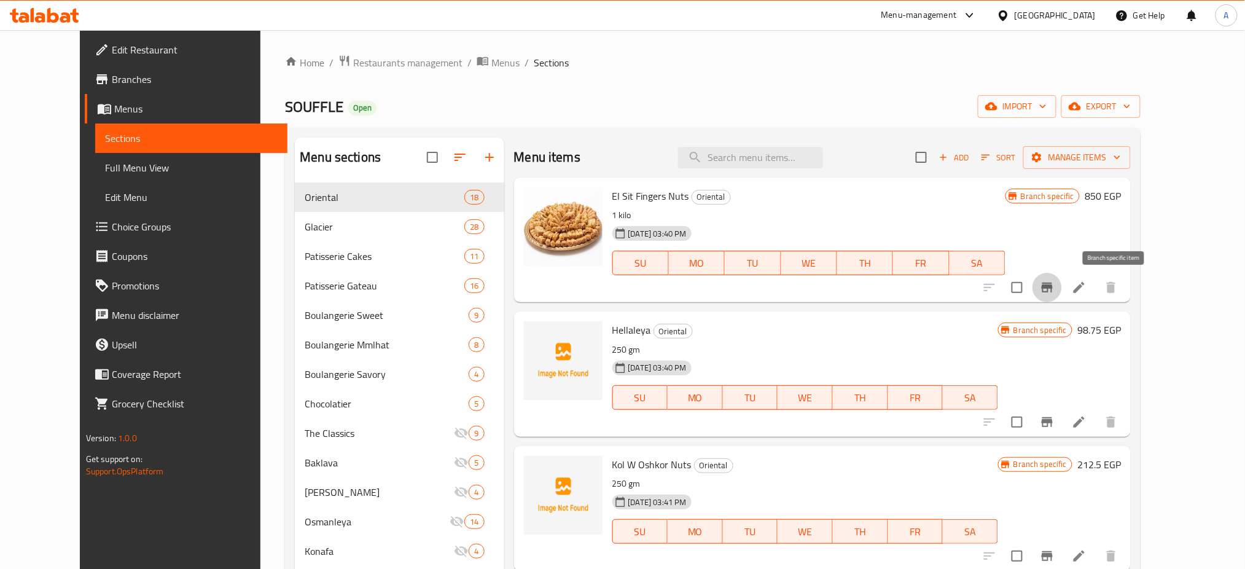
click at [1055, 290] on icon "Branch-specific-item" at bounding box center [1047, 287] width 15 height 15
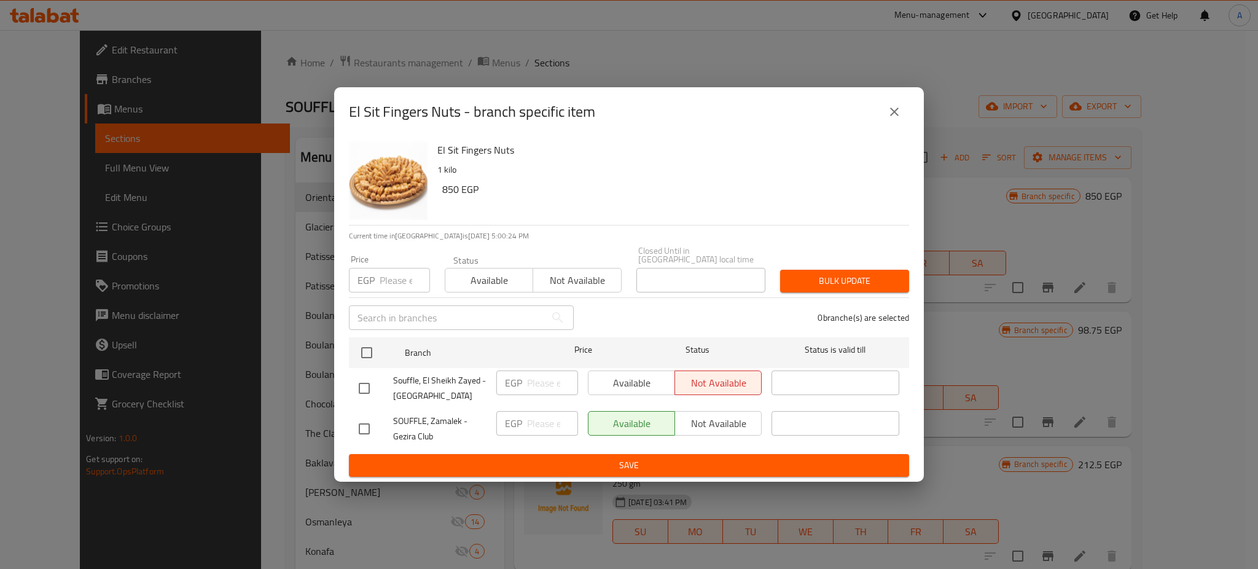
click at [895, 124] on button "close" at bounding box center [894, 111] width 29 height 29
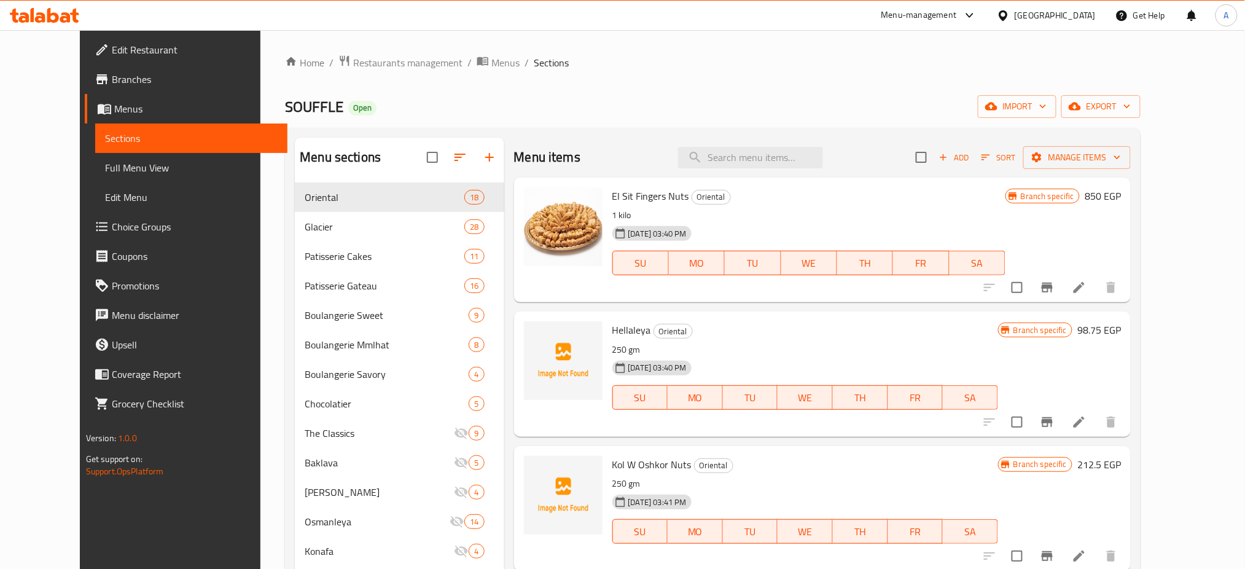
click at [792, 230] on div "03-03-2025 03:40 PM SU MO TU WE TH FR SA" at bounding box center [809, 254] width 403 height 66
click at [757, 158] on input "search" at bounding box center [750, 158] width 145 height 22
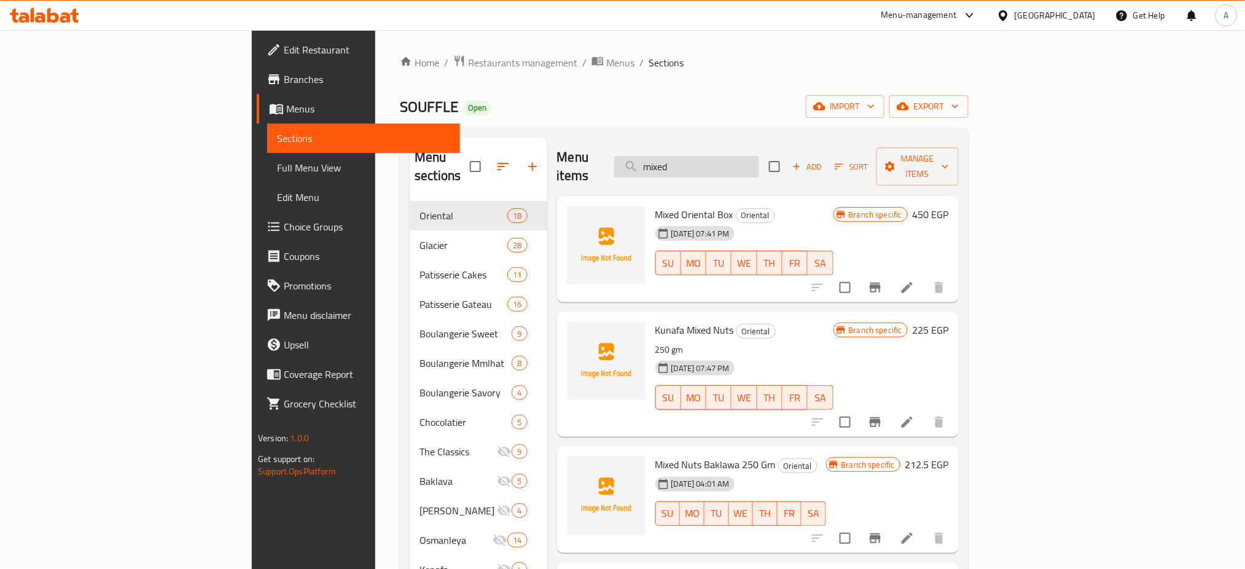
type input "mixed"
click at [949, 206] on h6 "450 EGP" at bounding box center [931, 214] width 36 height 17
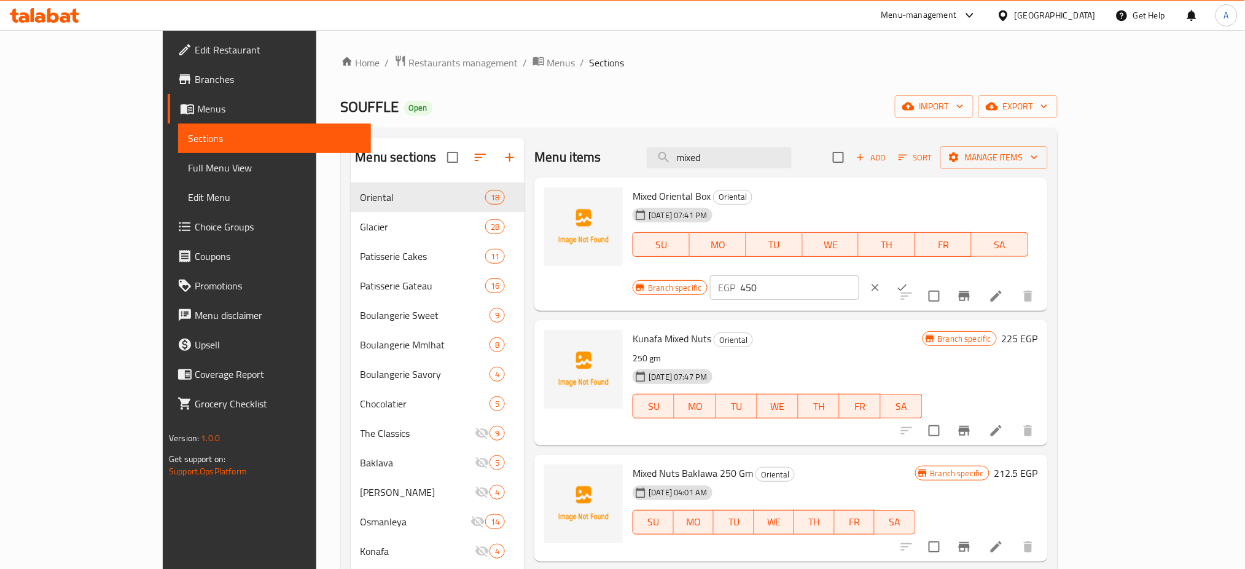
click at [859, 275] on input "450" at bounding box center [800, 287] width 119 height 25
type input "1150"
click at [916, 274] on button "ok" at bounding box center [902, 287] width 27 height 27
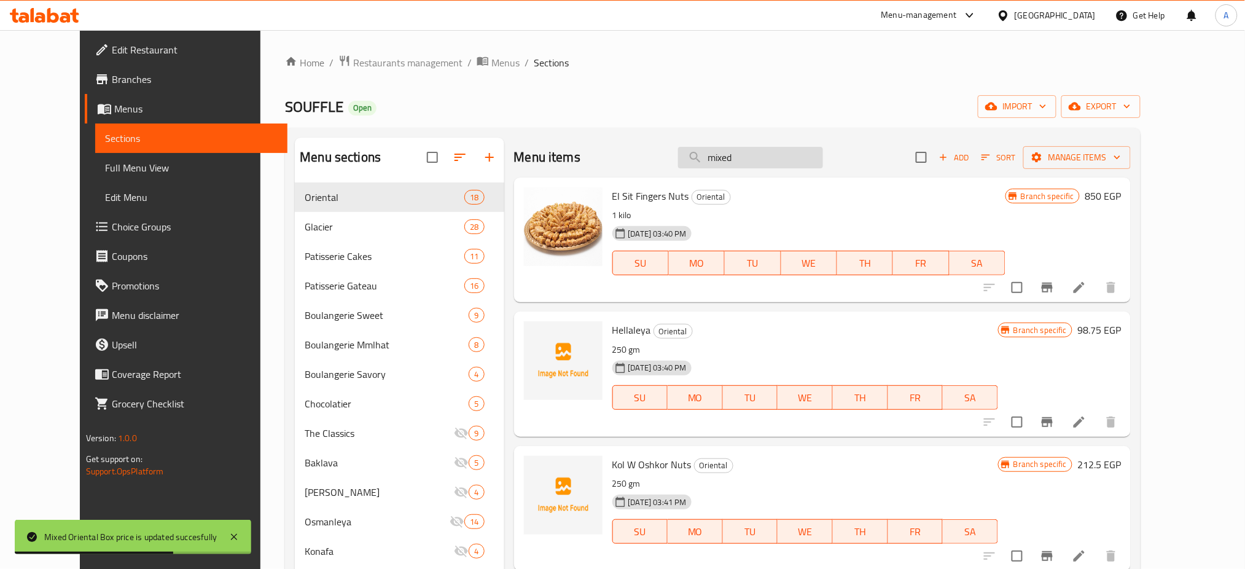
click at [777, 153] on input "mixed" at bounding box center [750, 158] width 145 height 22
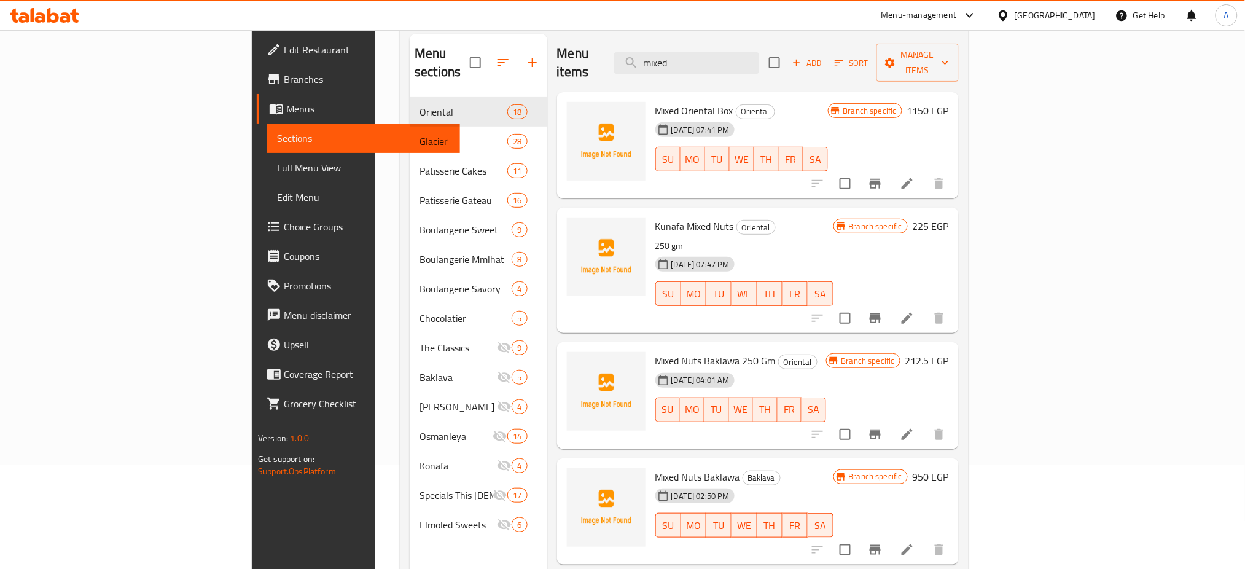
scroll to position [109, 0]
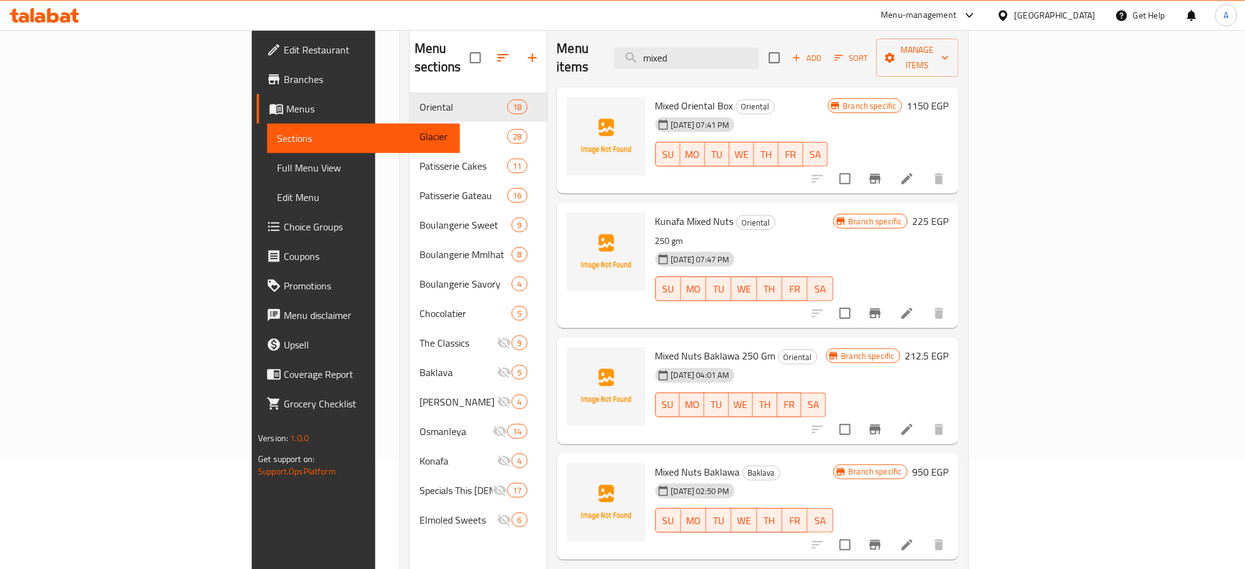
type input "mixed"
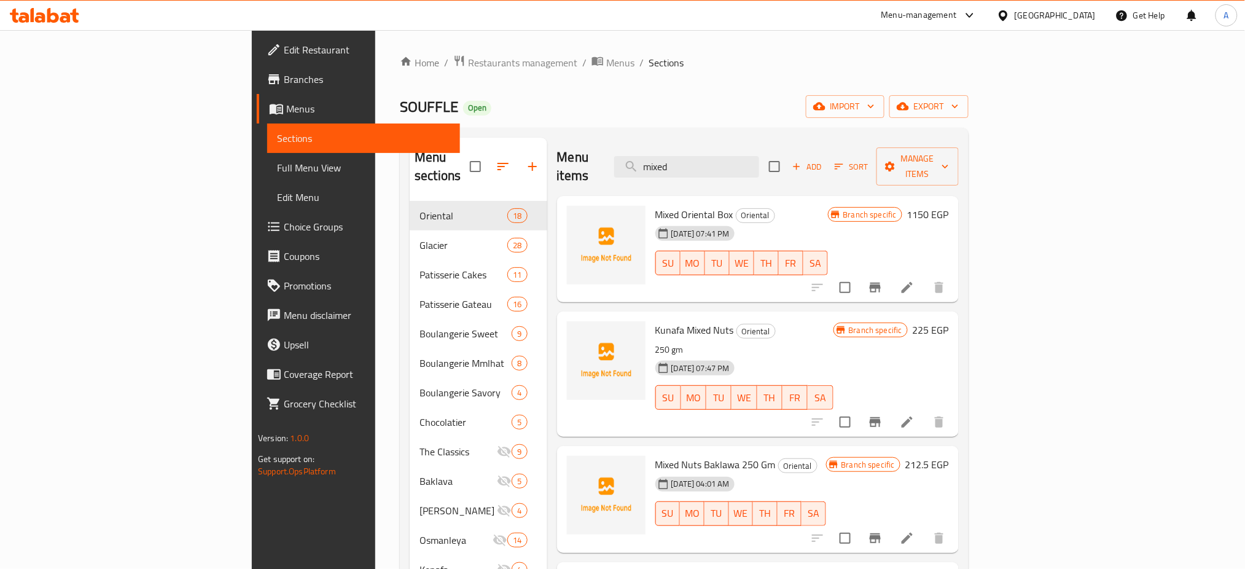
click at [400, 105] on span "SOUFFLE" at bounding box center [429, 107] width 58 height 28
copy span "SOUFFLE"
